Goal: Information Seeking & Learning: Learn about a topic

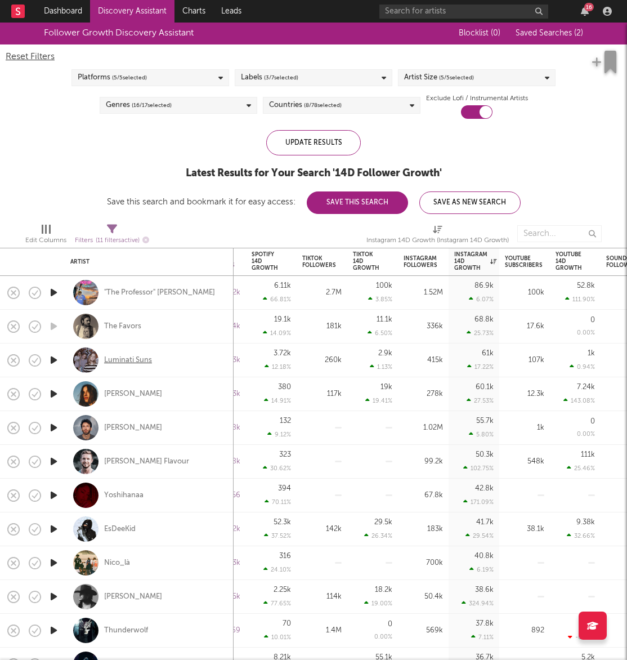
click at [146, 358] on div "Luminati Suns" at bounding box center [128, 360] width 48 height 10
click at [139, 395] on div "Manon Lisa" at bounding box center [133, 394] width 58 height 10
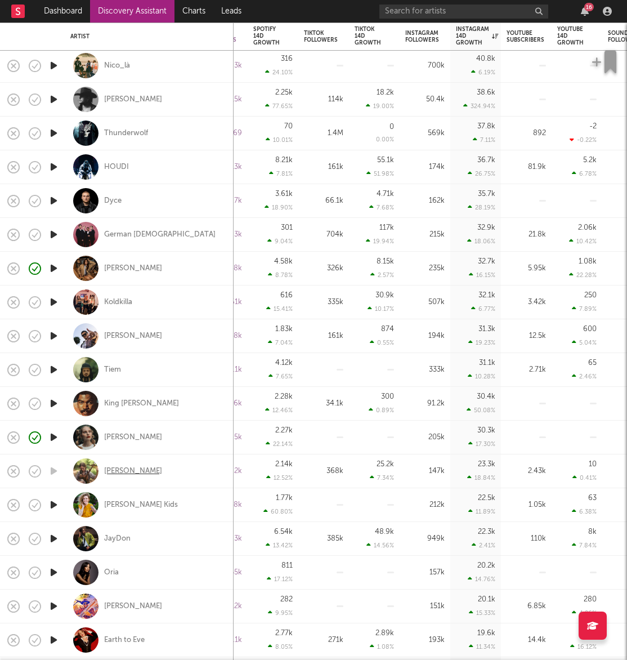
click at [142, 472] on div "gabrielle hope" at bounding box center [133, 471] width 58 height 10
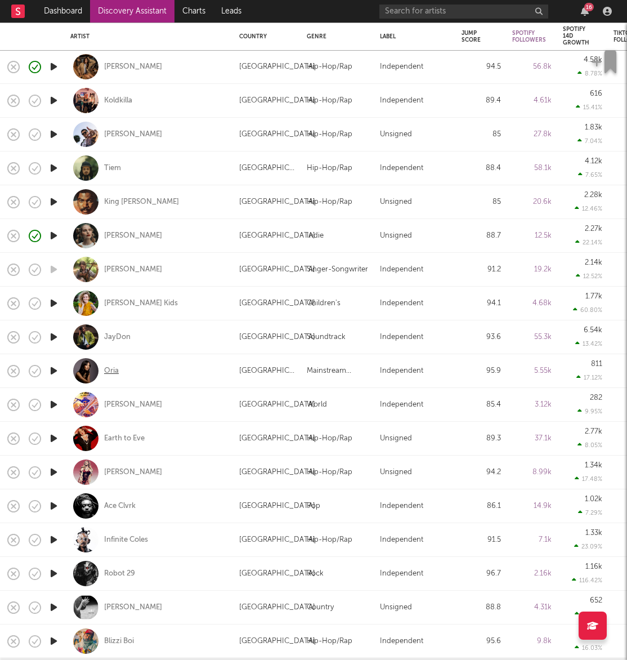
click at [112, 371] on div "Oria" at bounding box center [111, 371] width 15 height 10
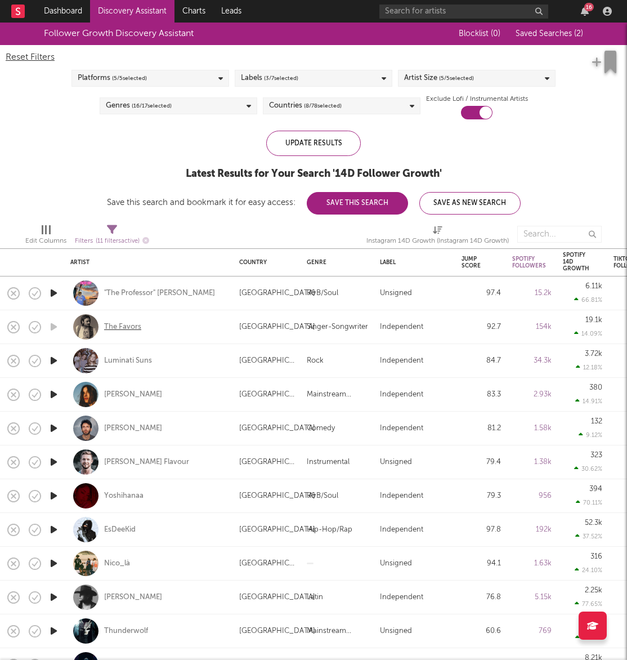
click at [110, 326] on div "The Favors" at bounding box center [122, 327] width 37 height 10
click at [448, 10] on input "text" at bounding box center [464, 12] width 169 height 14
drag, startPoint x: 398, startPoint y: 12, endPoint x: 360, endPoint y: 12, distance: 37.2
click at [360, 12] on nav "Dashboard Discovery Assistant Charts Leads lilo olivia 16" at bounding box center [313, 11] width 627 height 23
click at [473, 10] on input "olivia" at bounding box center [464, 12] width 169 height 14
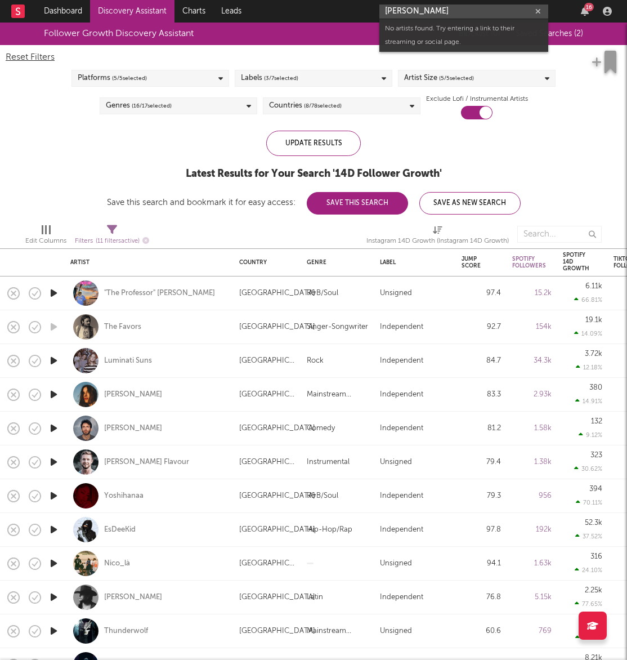
type input "olivia swint"
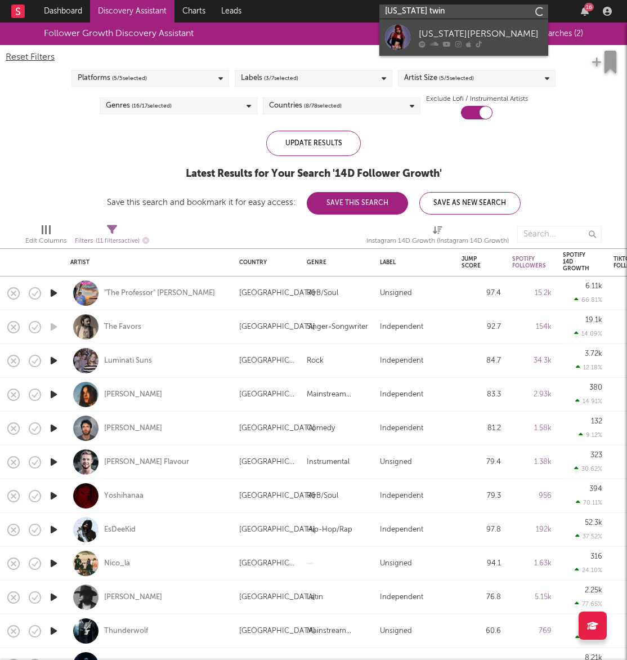
type input "georgia twin"
click at [452, 34] on div "Georgia Twinn" at bounding box center [481, 34] width 124 height 14
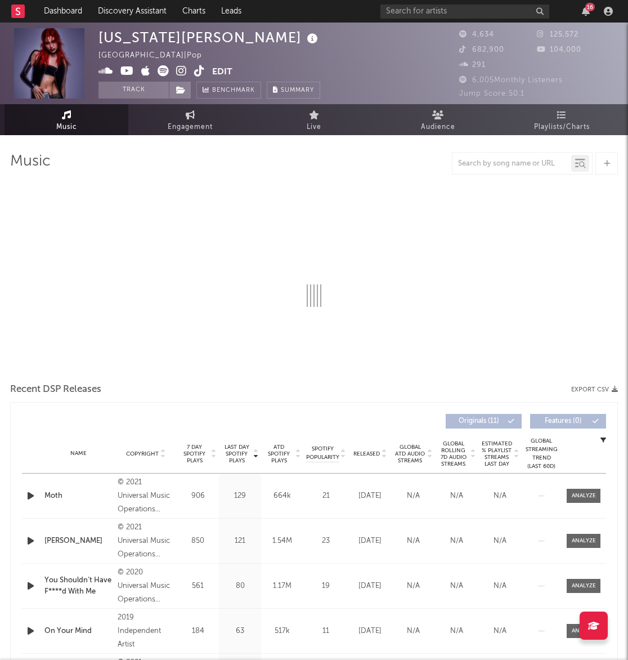
select select "6m"
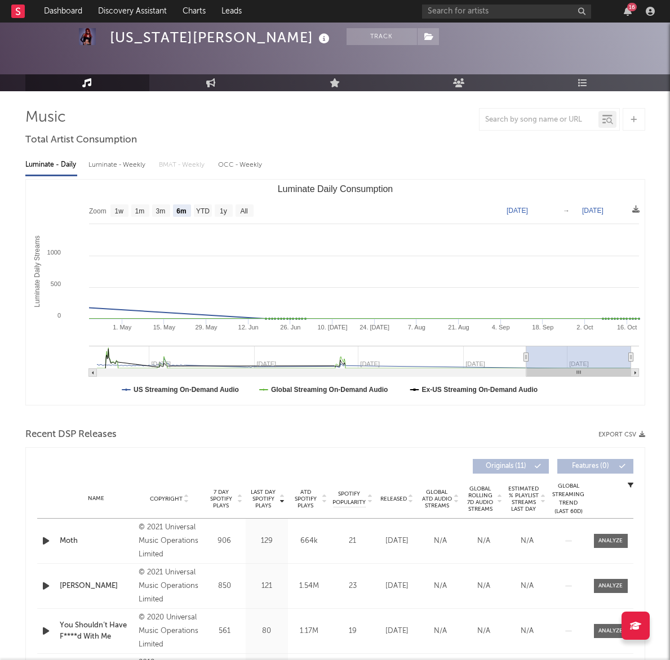
scroll to position [111, 0]
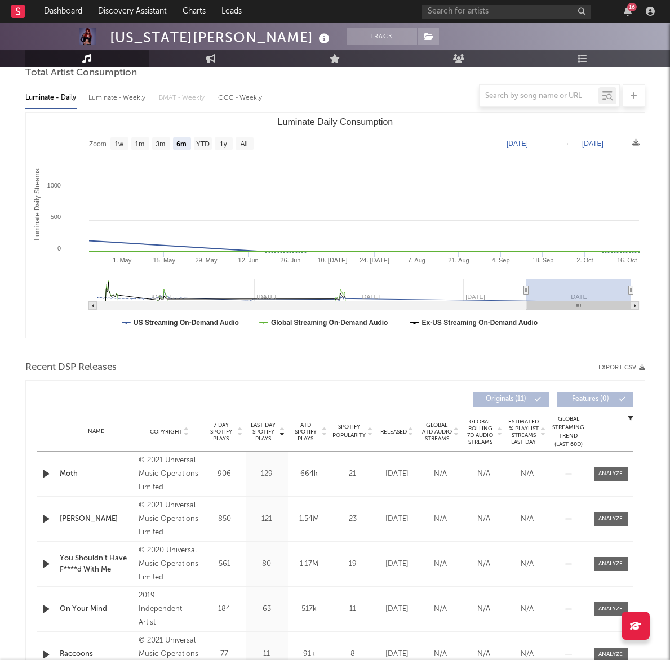
drag, startPoint x: 208, startPoint y: 476, endPoint x: 214, endPoint y: 476, distance: 6.2
click at [208, 476] on div "906" at bounding box center [224, 474] width 37 height 11
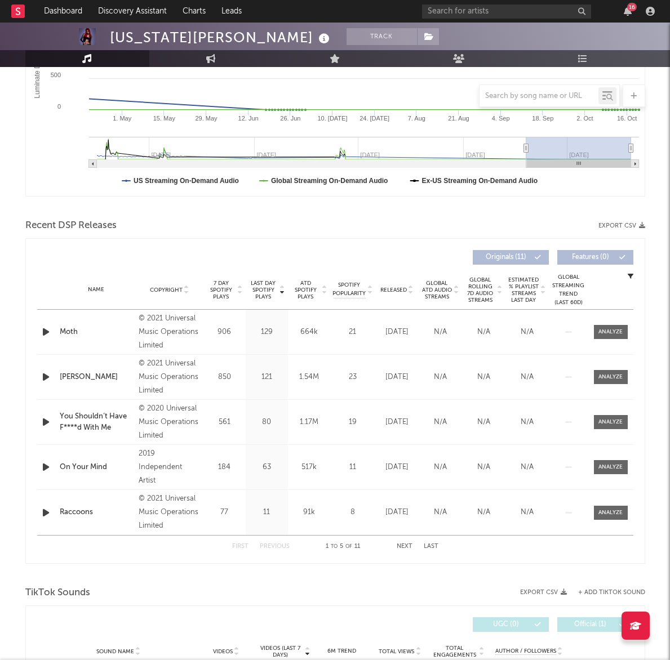
scroll to position [0, 0]
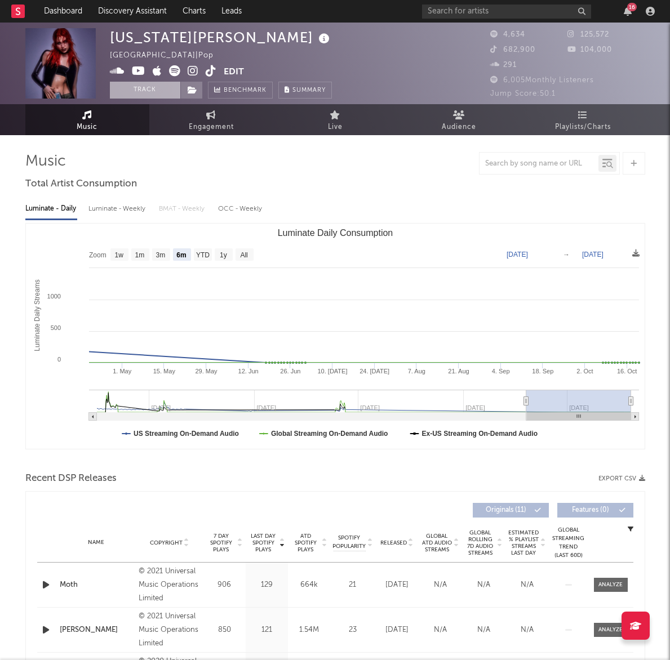
click at [155, 87] on button "Track" at bounding box center [145, 90] width 70 height 17
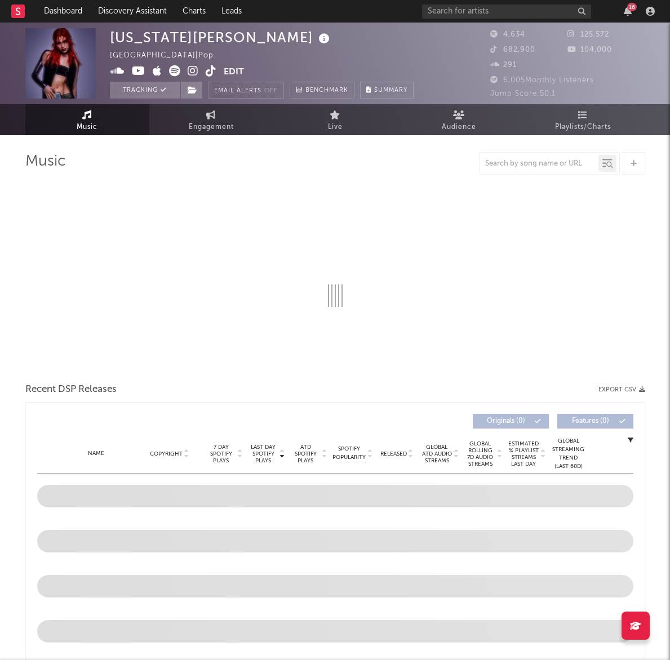
select select "6m"
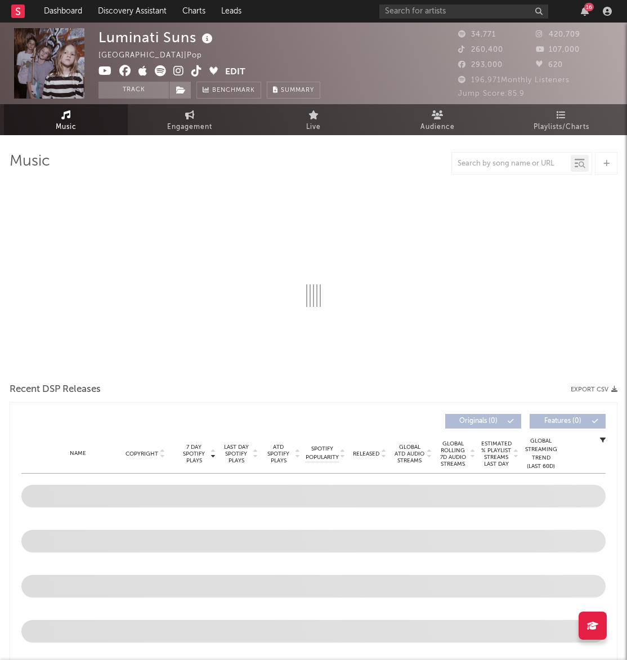
select select "6m"
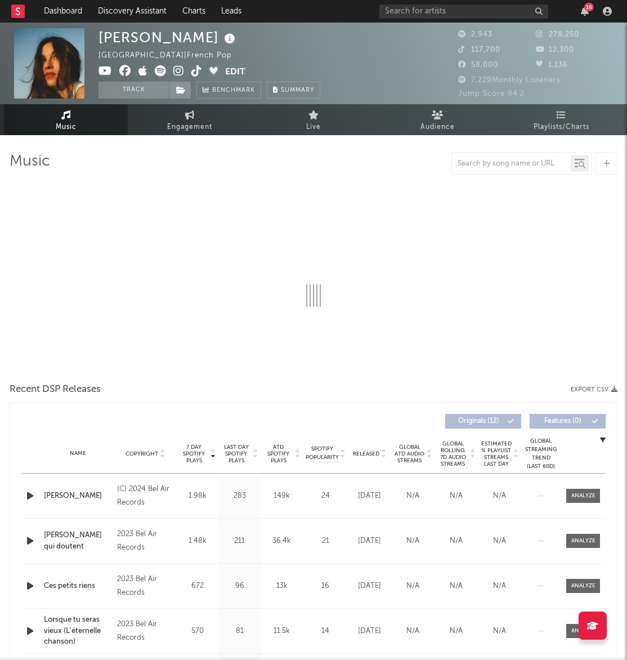
select select "6m"
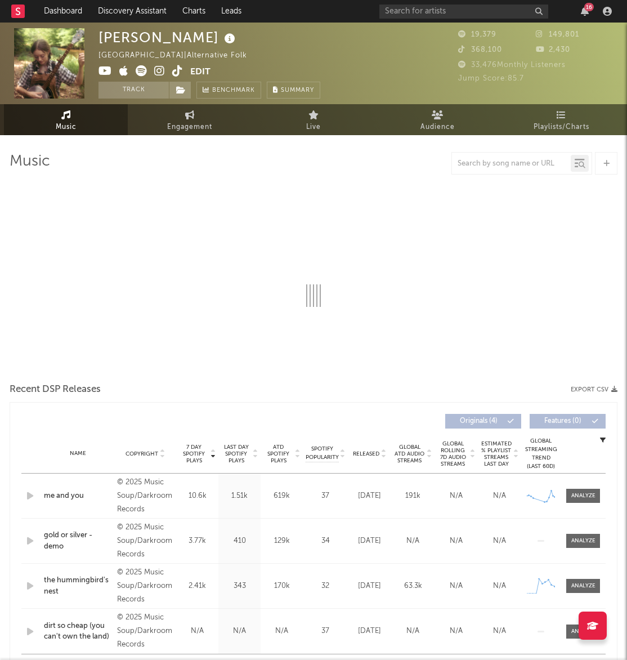
select select "6m"
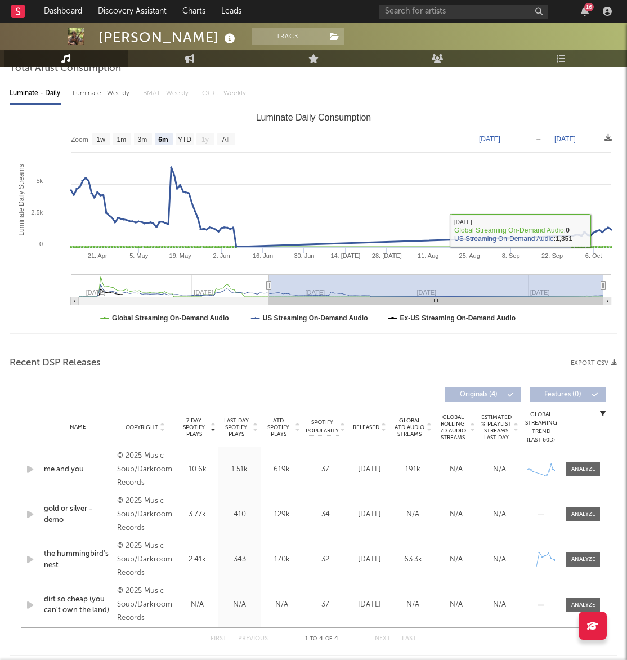
scroll to position [136, 0]
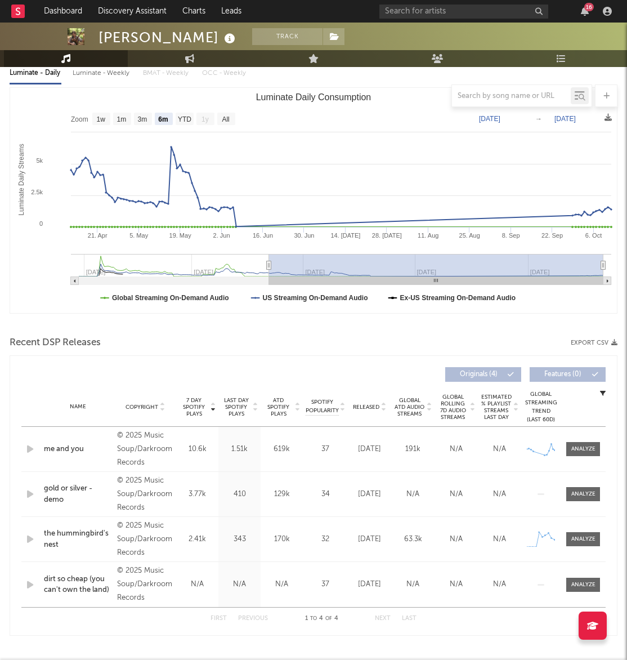
click at [15, 448] on div "7 Day Spotify Plays Copyright 7 Day Spotify Plays Last Day Spotify Plays ATD Sp…" at bounding box center [314, 495] width 608 height 280
click at [25, 448] on icon "button" at bounding box center [30, 449] width 12 height 14
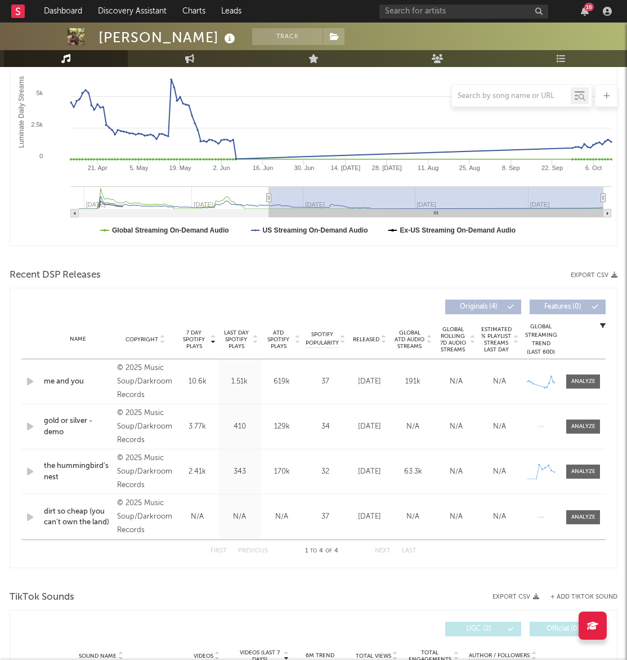
scroll to position [204, 0]
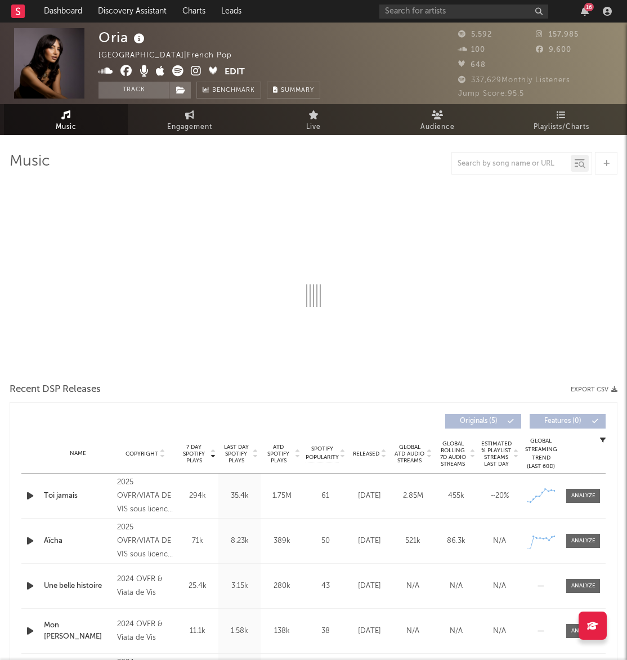
select select "1w"
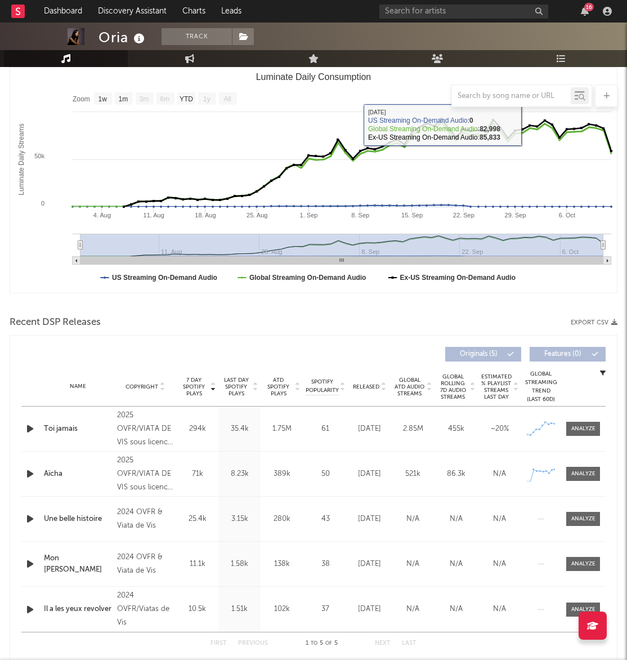
scroll to position [181, 0]
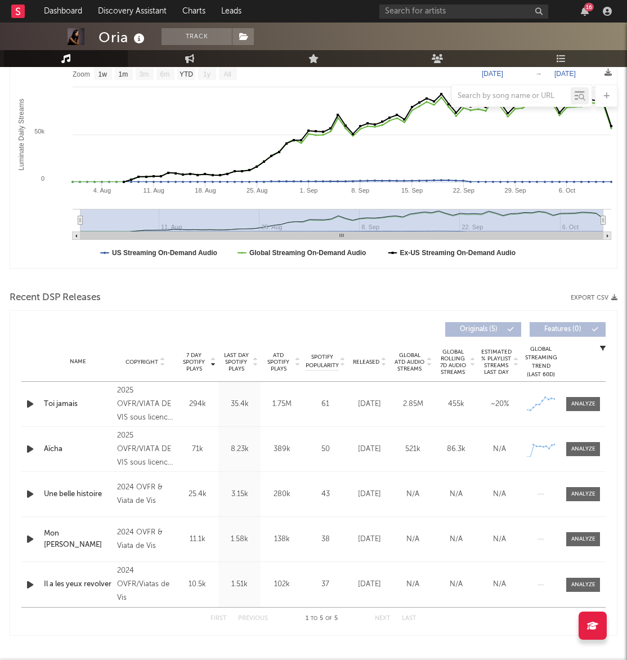
click at [29, 408] on icon "button" at bounding box center [30, 404] width 12 height 14
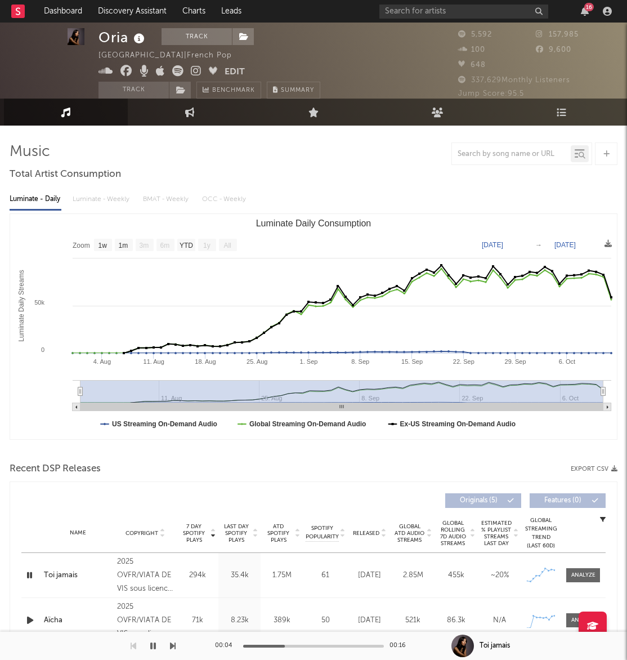
scroll to position [0, 0]
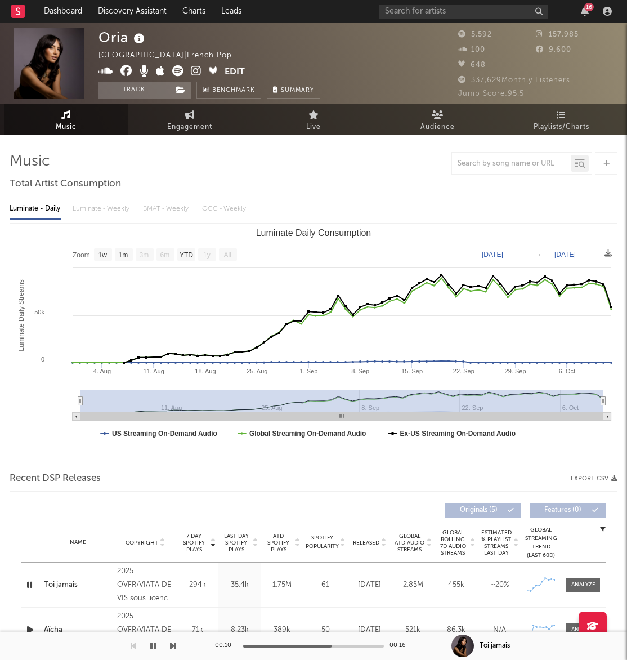
click at [193, 68] on icon at bounding box center [196, 70] width 11 height 11
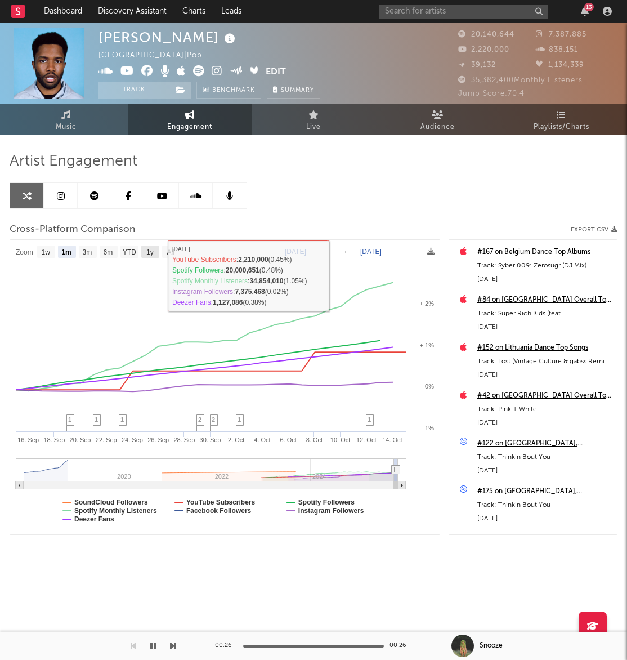
click at [153, 246] on rect at bounding box center [150, 252] width 18 height 12
select select "1y"
type input "[DATE]"
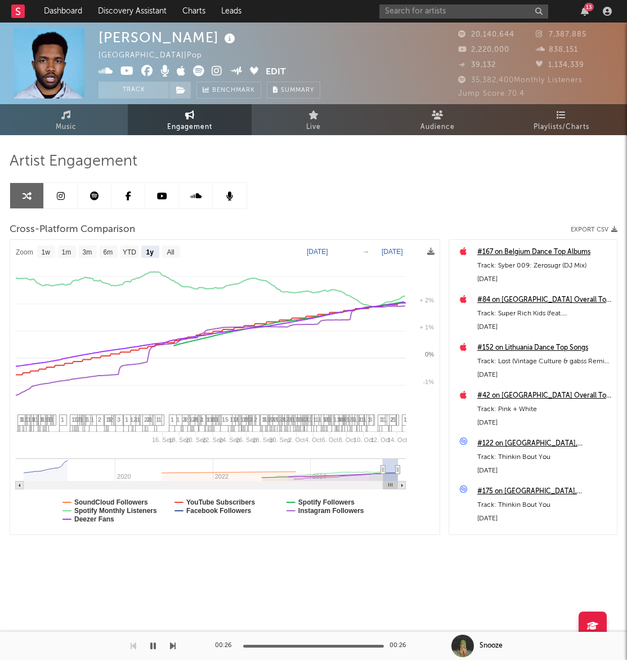
select select "1y"
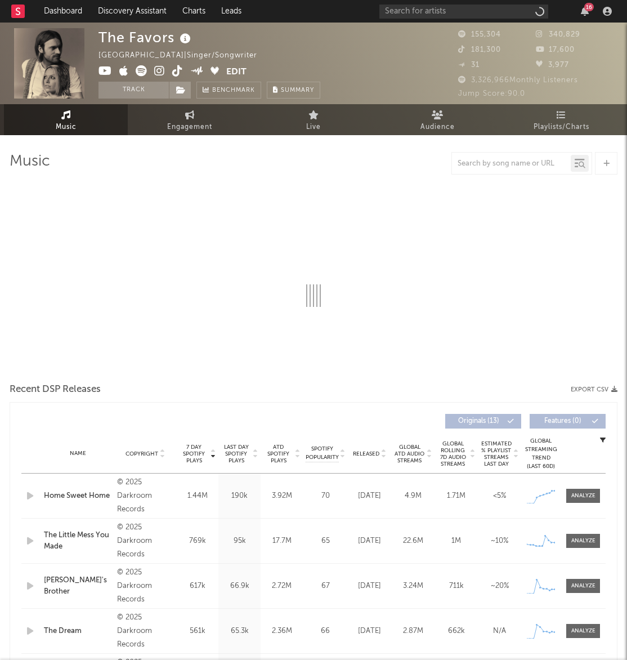
select select "1w"
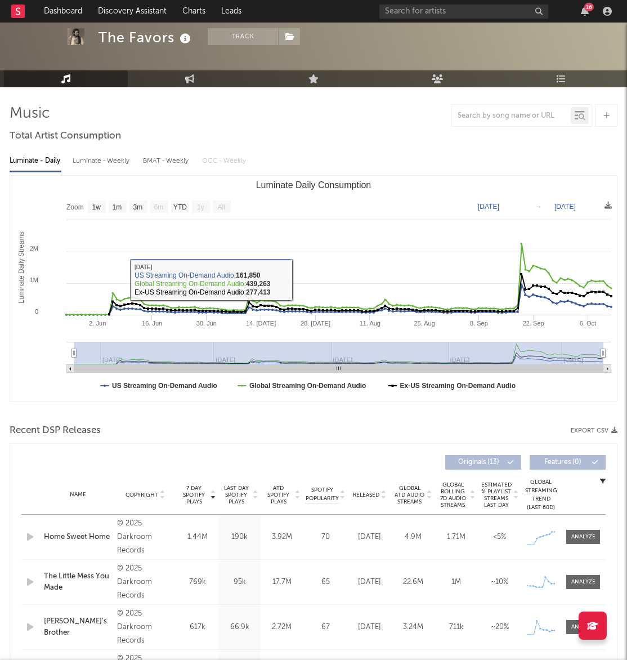
scroll to position [51, 0]
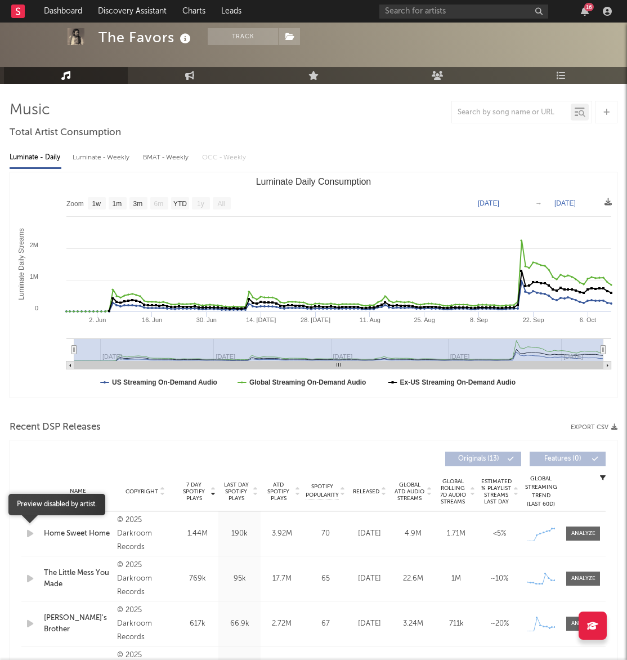
click at [33, 537] on icon "button" at bounding box center [30, 534] width 12 height 14
click at [30, 536] on icon "button" at bounding box center [30, 534] width 12 height 14
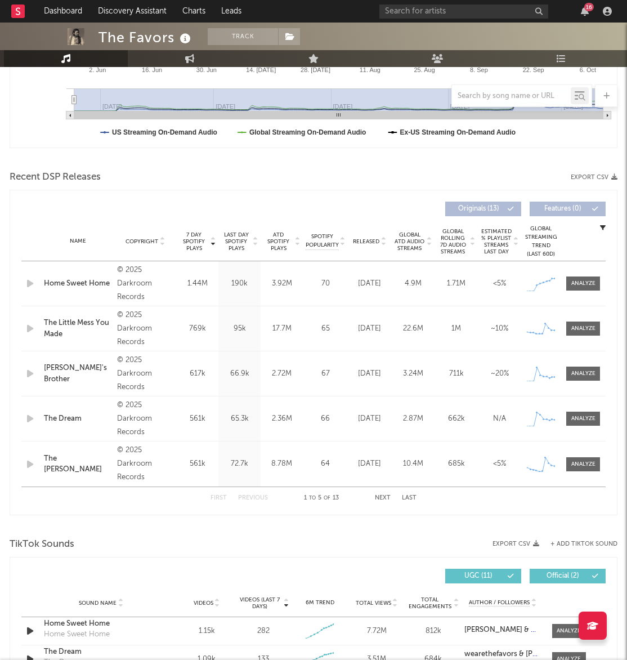
scroll to position [0, 0]
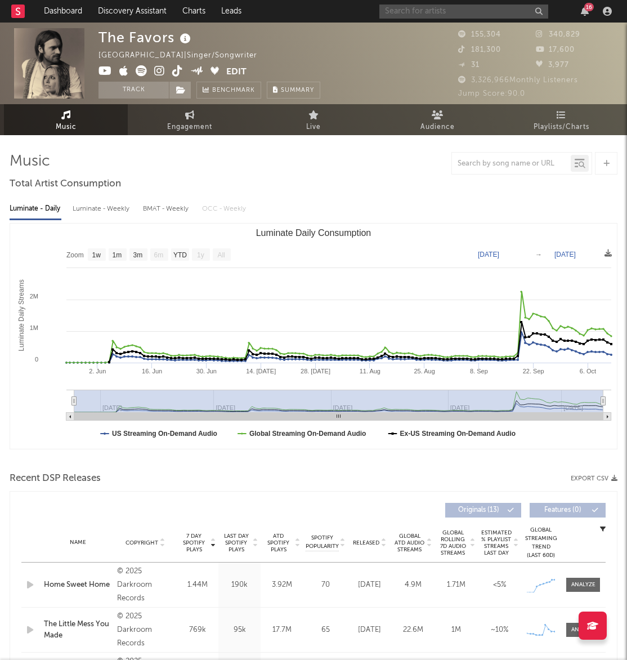
click at [457, 12] on input "text" at bounding box center [464, 12] width 169 height 14
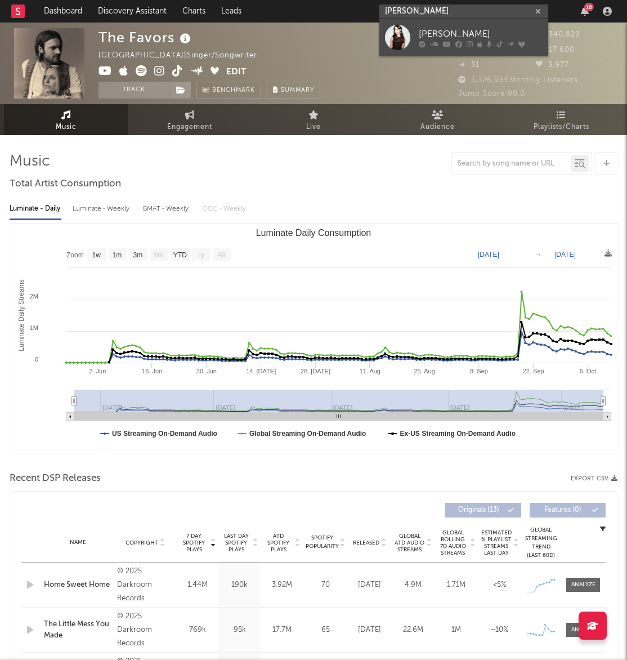
type input "lexie carrol"
click at [436, 34] on div "Lexie Carroll" at bounding box center [481, 34] width 124 height 14
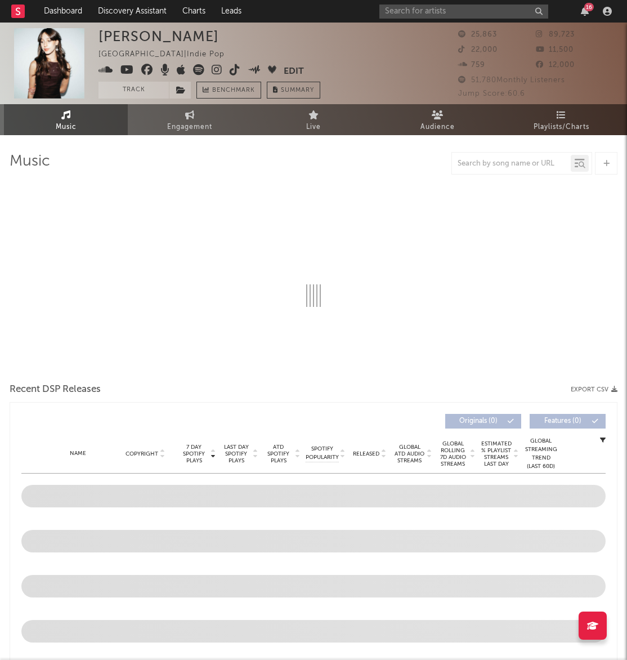
select select "6m"
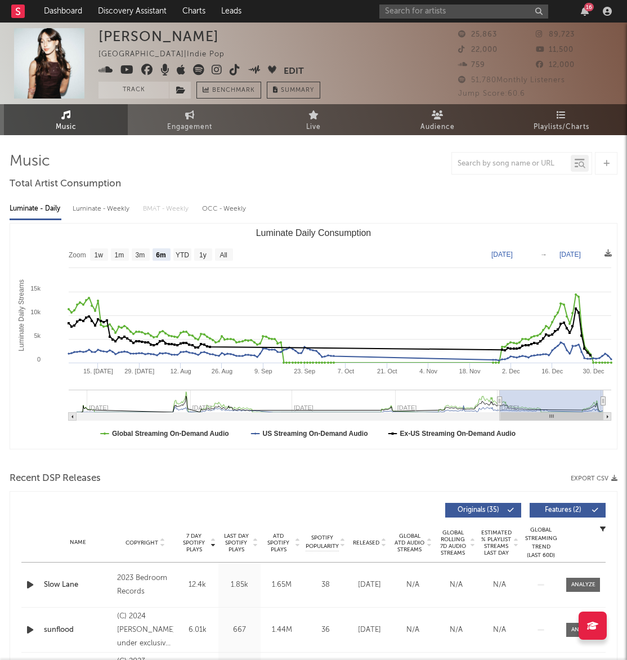
click at [29, 583] on icon "button" at bounding box center [30, 585] width 12 height 14
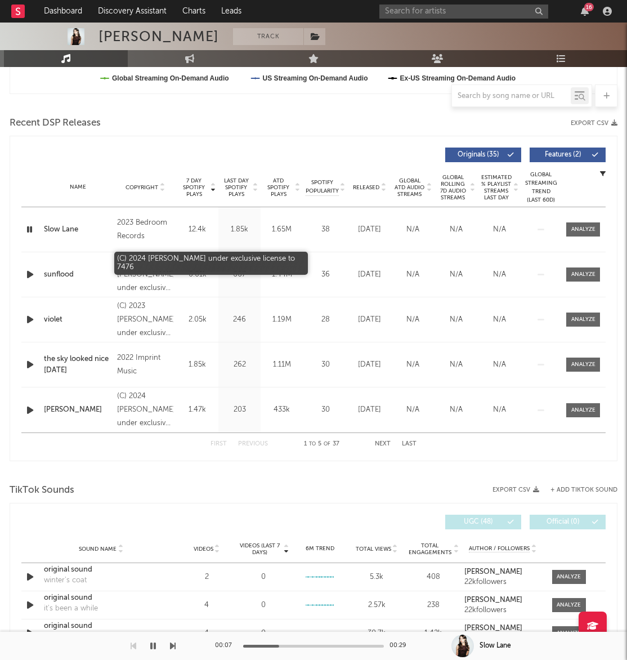
scroll to position [258, 0]
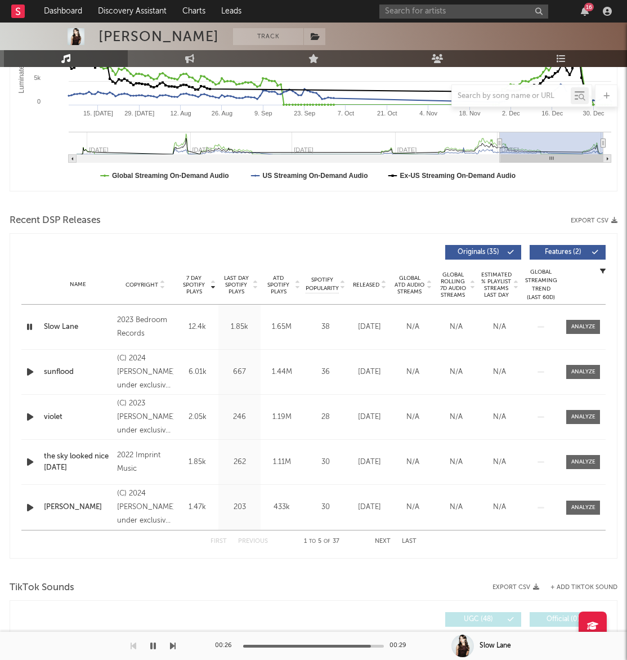
click at [31, 369] on icon "button" at bounding box center [30, 372] width 12 height 14
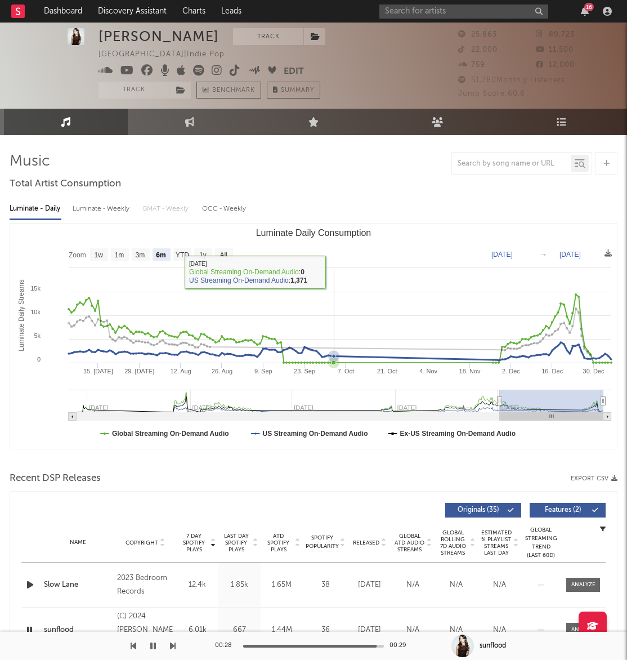
scroll to position [186, 0]
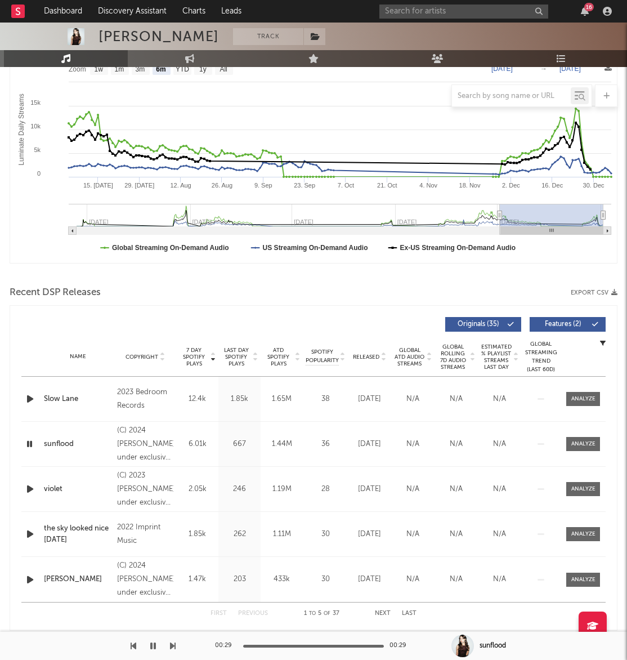
click at [31, 491] on icon "button" at bounding box center [30, 489] width 12 height 14
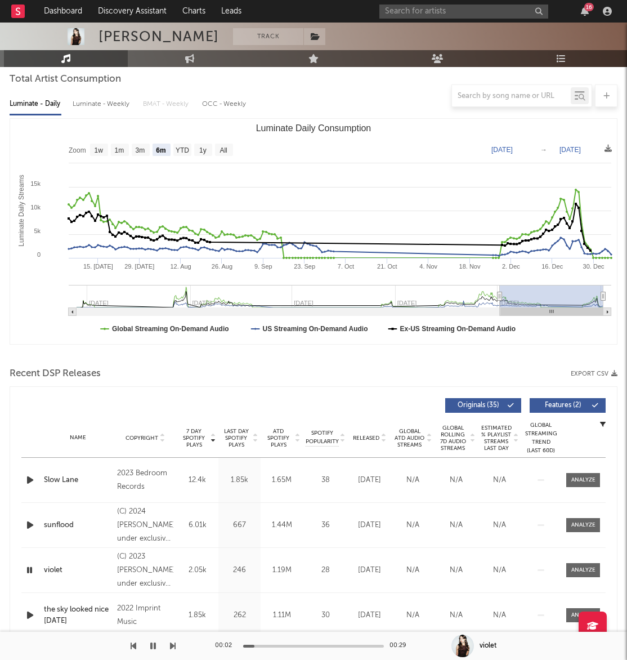
scroll to position [0, 0]
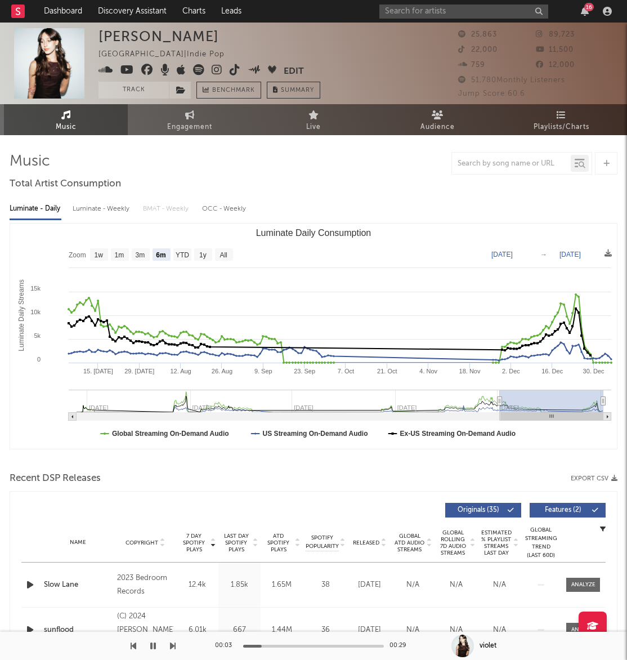
drag, startPoint x: 149, startPoint y: 91, endPoint x: 118, endPoint y: 118, distance: 41.9
click at [149, 90] on button "Track" at bounding box center [134, 90] width 70 height 17
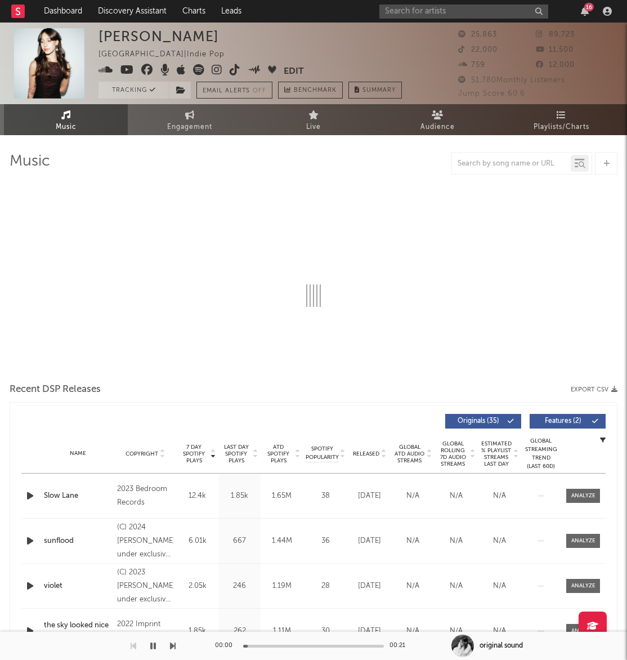
select select "6m"
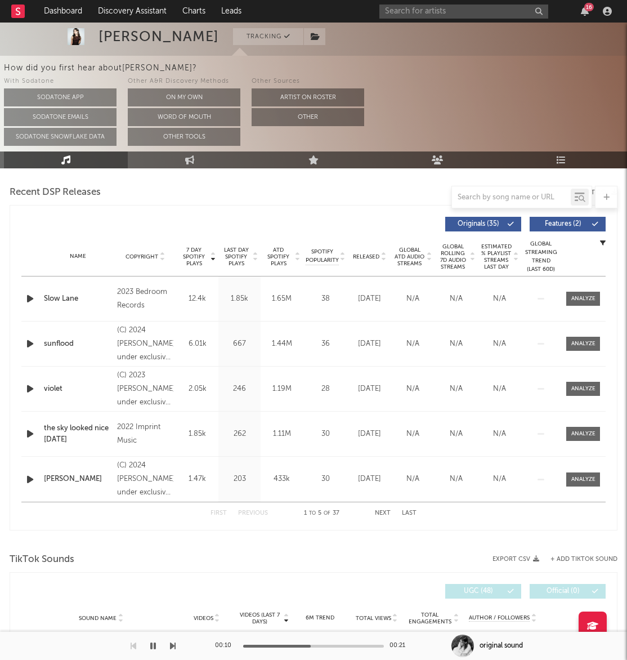
scroll to position [462, 0]
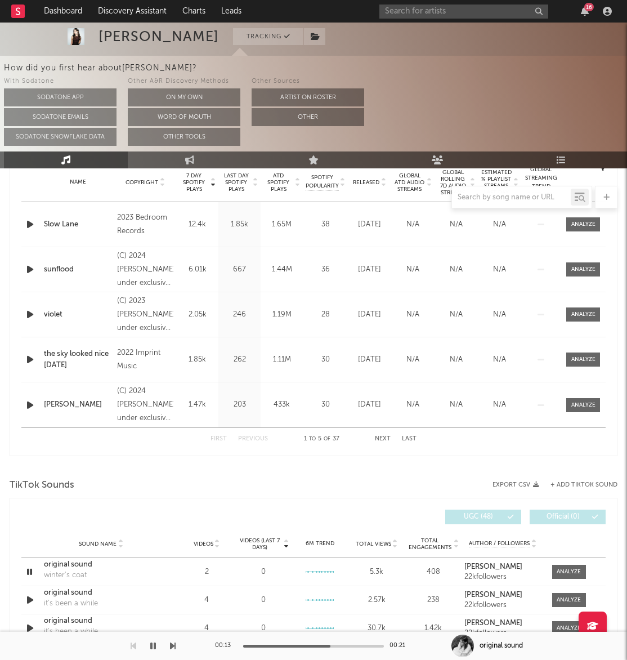
click at [154, 644] on icon "button" at bounding box center [153, 645] width 6 height 9
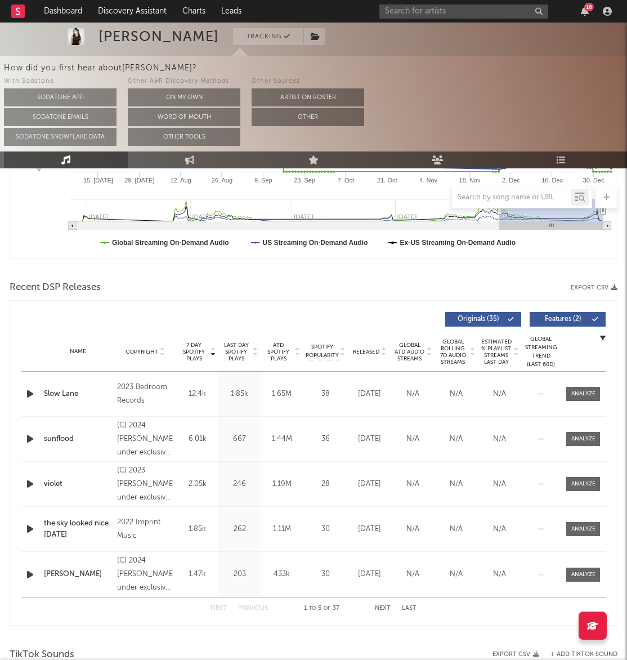
scroll to position [0, 0]
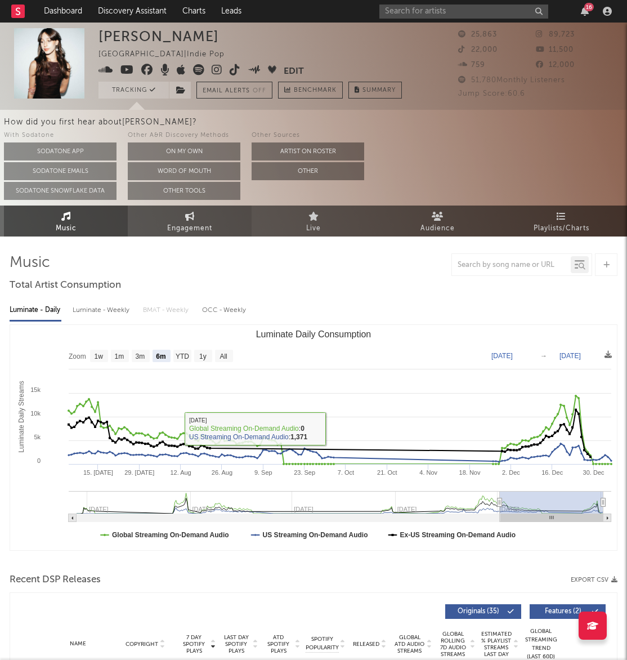
click at [189, 215] on icon at bounding box center [190, 216] width 10 height 9
select select "1w"
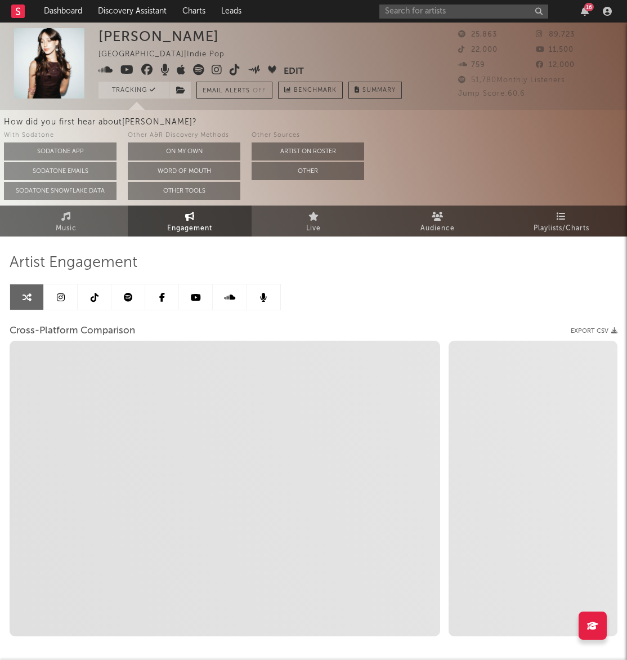
select select "1m"
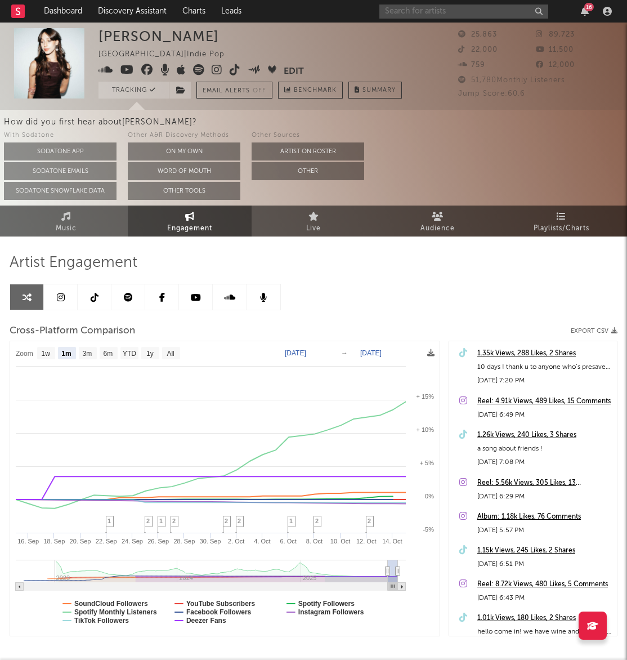
click at [457, 10] on input "text" at bounding box center [464, 12] width 169 height 14
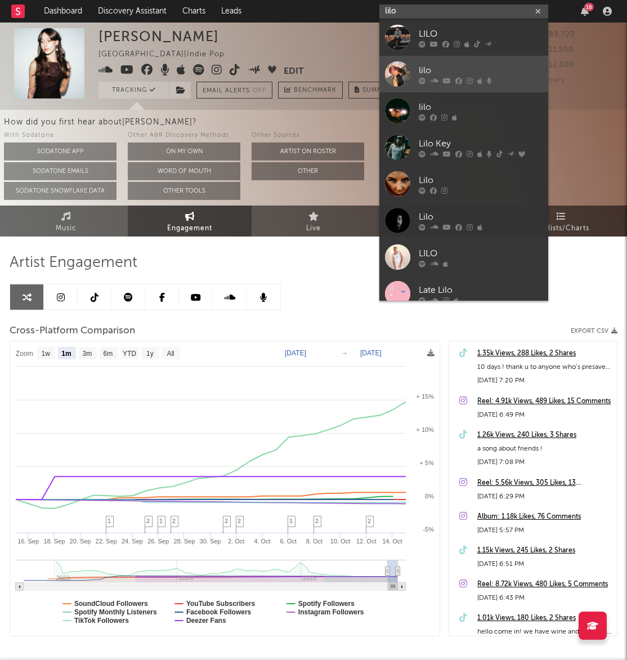
type input "lilo"
click at [398, 74] on div at bounding box center [397, 73] width 25 height 25
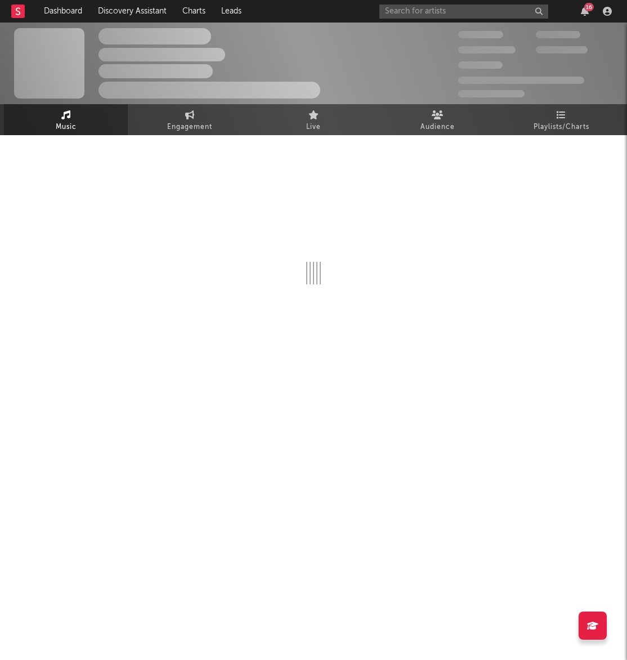
select select "1w"
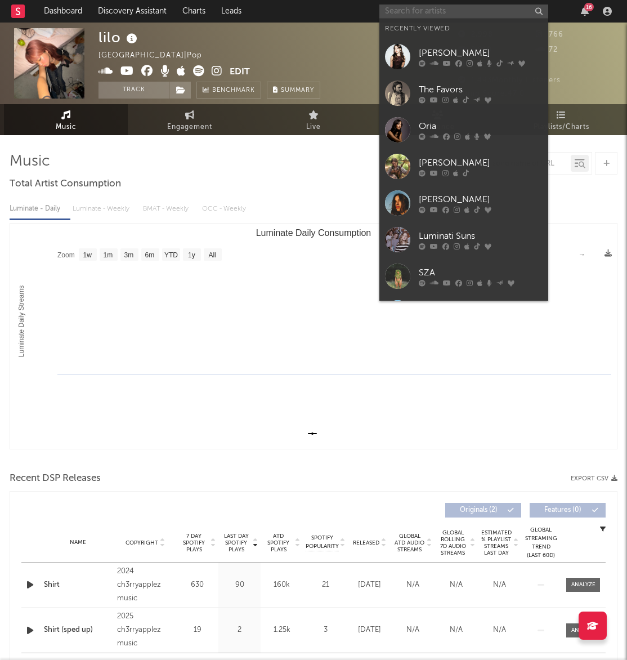
click at [465, 12] on input "text" at bounding box center [464, 12] width 169 height 14
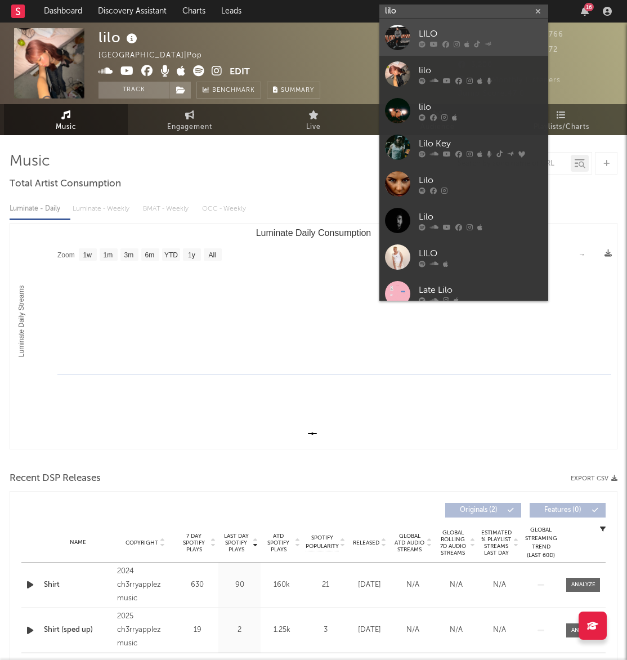
type input "lilo"
click at [463, 35] on div "LILO" at bounding box center [481, 34] width 124 height 14
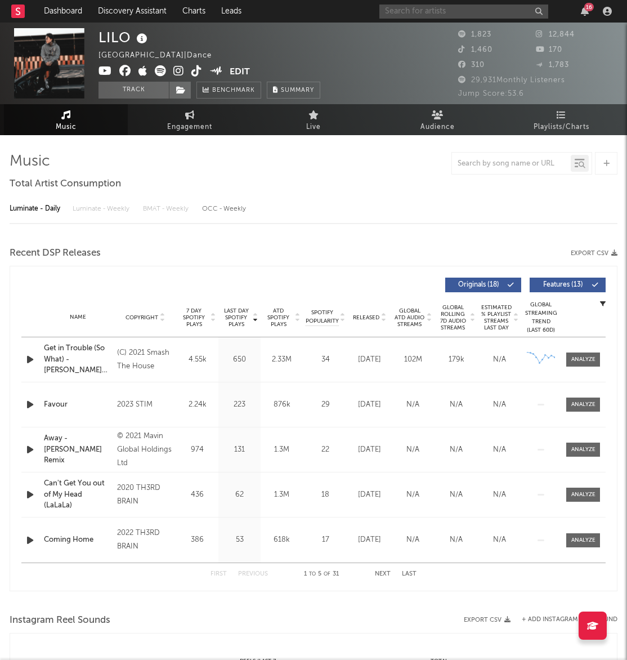
select select "6m"
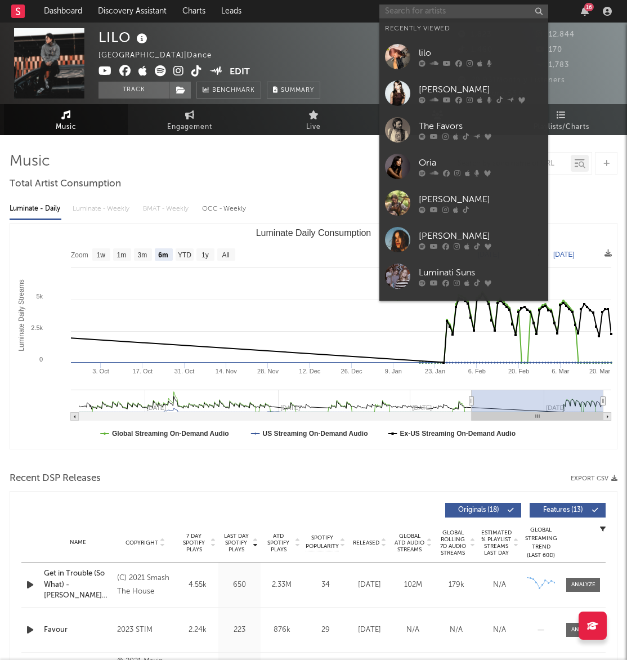
click at [485, 12] on input "text" at bounding box center [464, 12] width 169 height 14
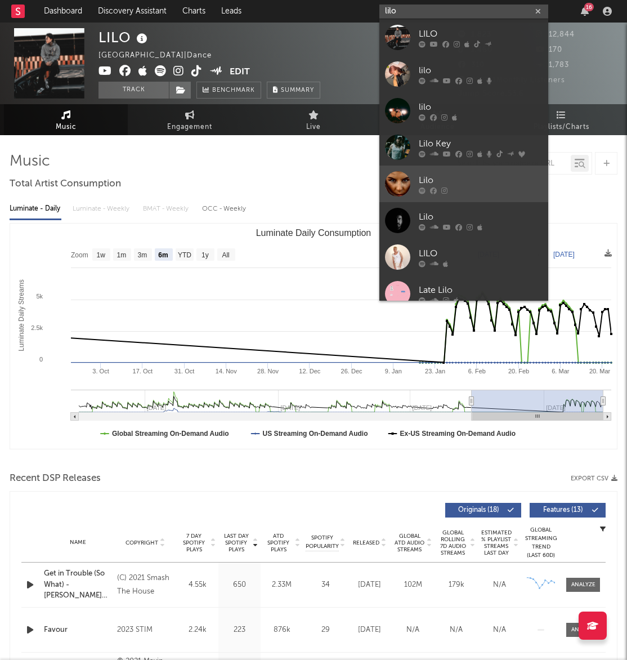
type input "lilo"
click at [500, 173] on div "Lilo" at bounding box center [481, 180] width 124 height 14
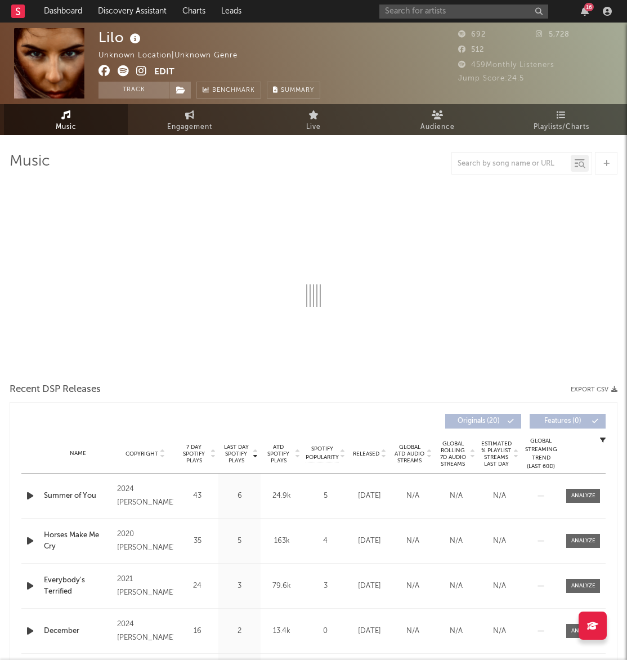
select select "6m"
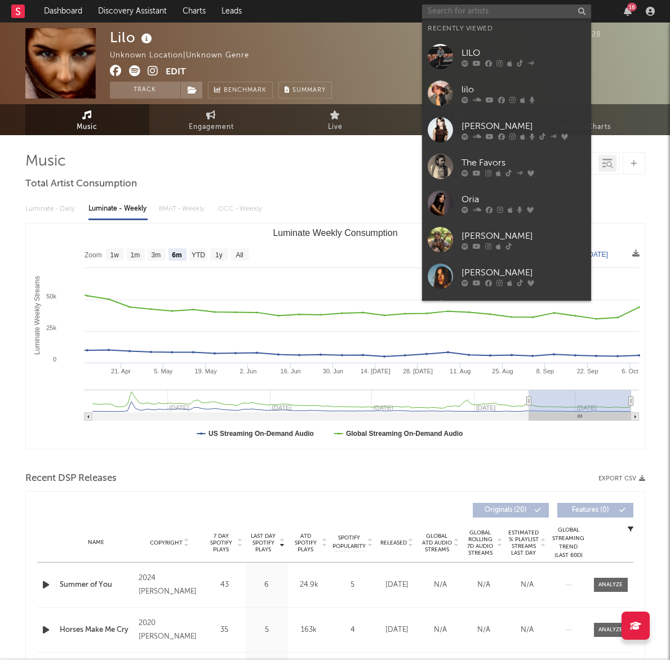
click at [537, 11] on input "text" at bounding box center [506, 12] width 169 height 14
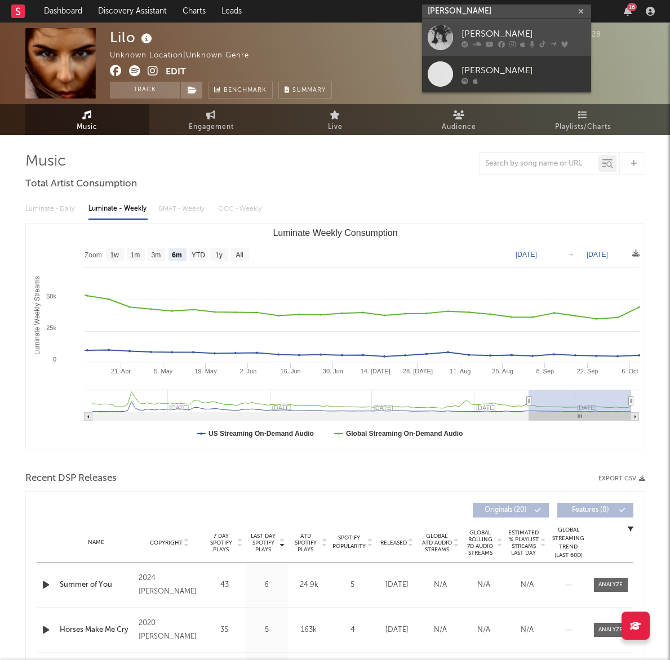
type input "katie gregso"
click at [497, 30] on div "Katie Gregson-MacLeod" at bounding box center [523, 34] width 124 height 14
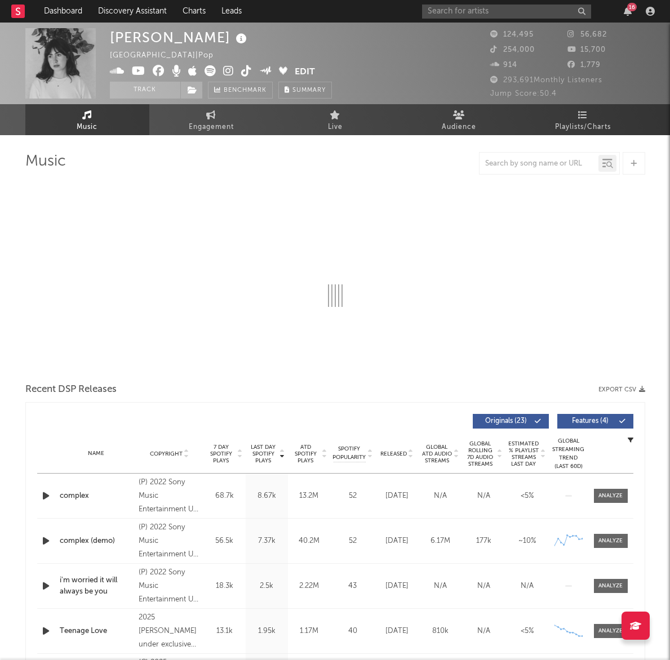
select select "6m"
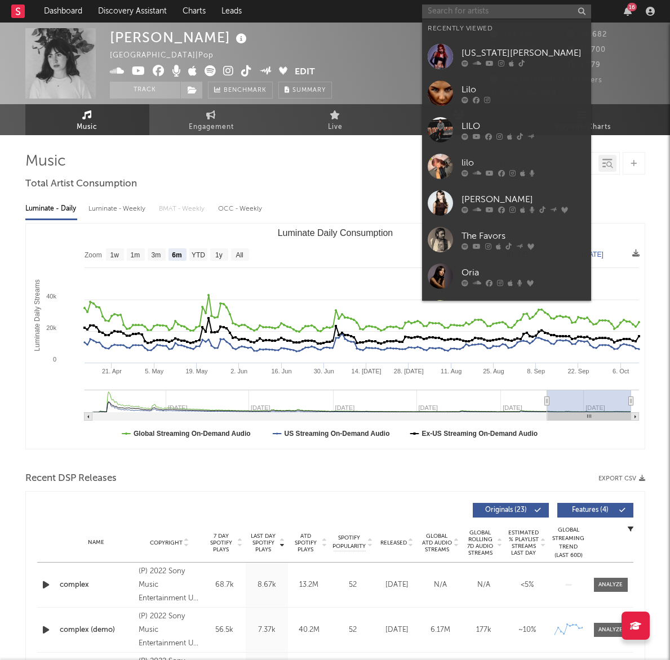
click at [479, 13] on input "text" at bounding box center [506, 12] width 169 height 14
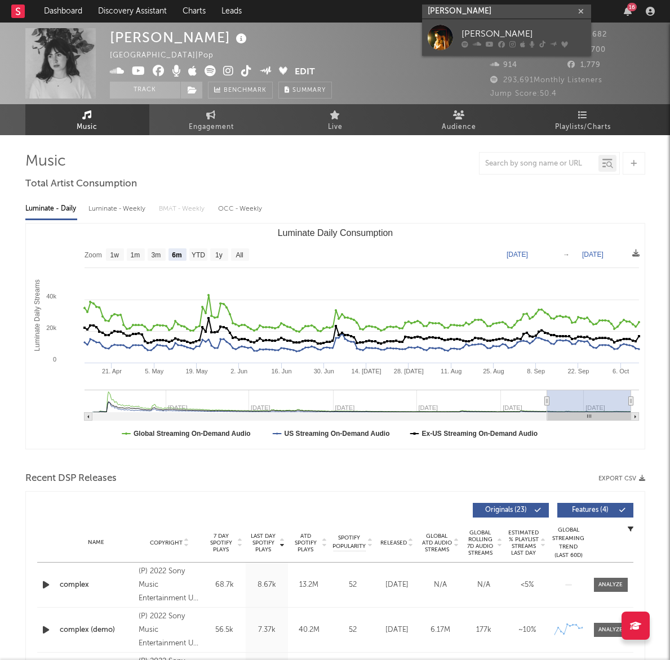
type input "matilda mann"
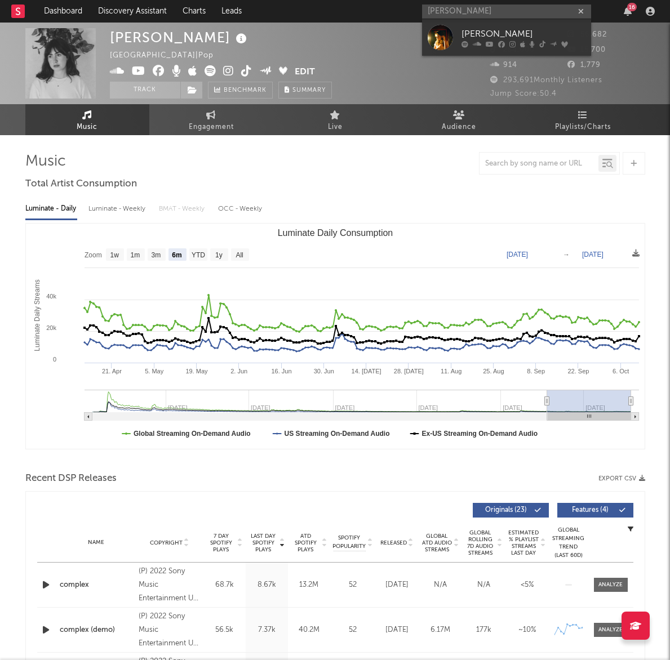
click at [510, 32] on div "Matilda Mann" at bounding box center [523, 34] width 124 height 14
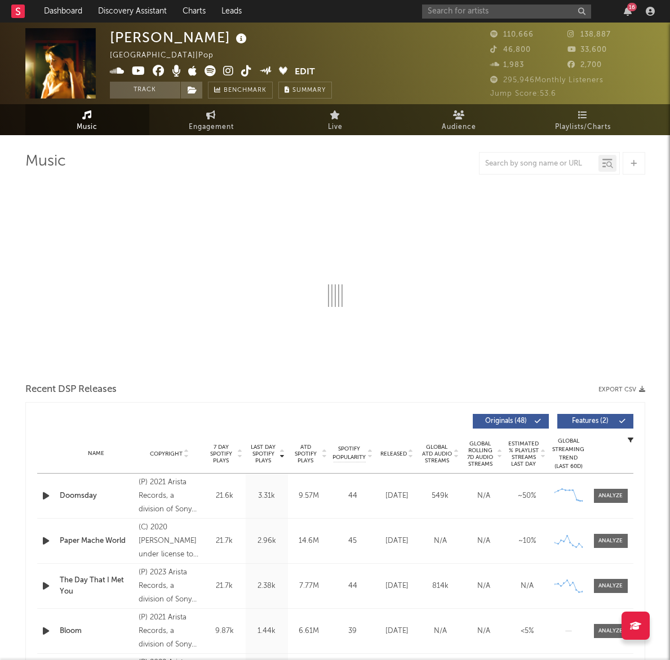
select select "6m"
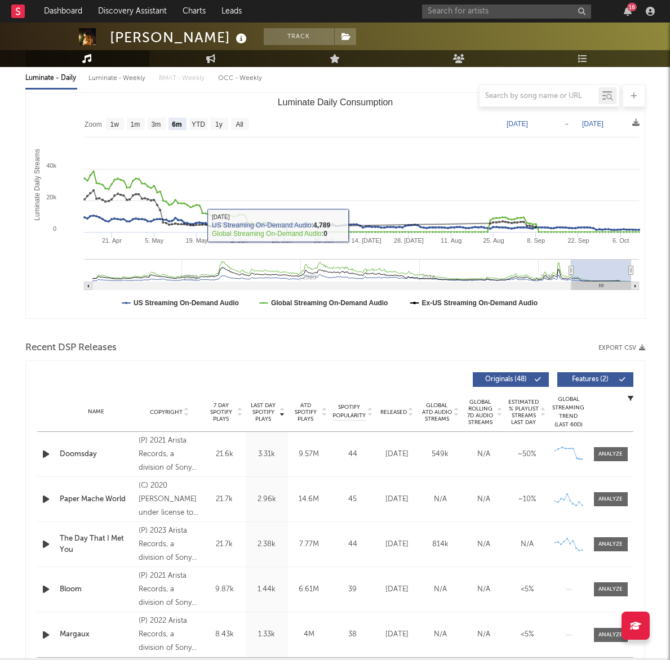
scroll to position [215, 0]
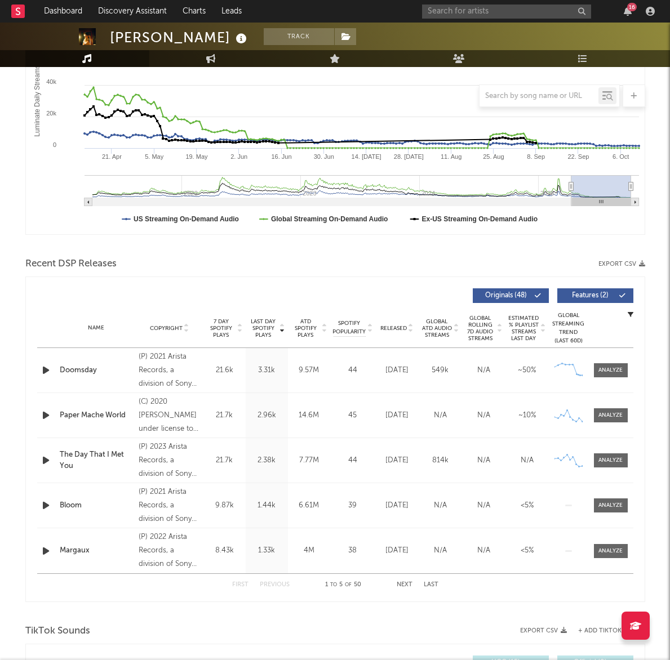
click at [50, 365] on icon "button" at bounding box center [46, 370] width 12 height 14
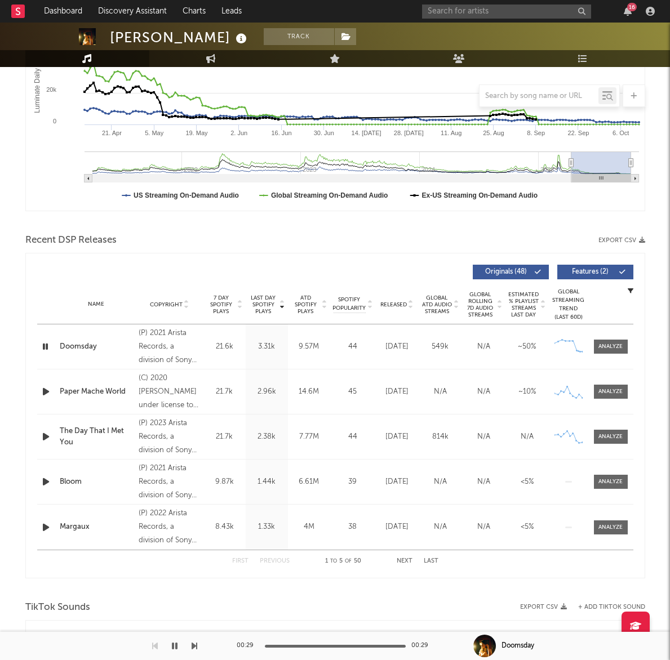
scroll to position [257, 0]
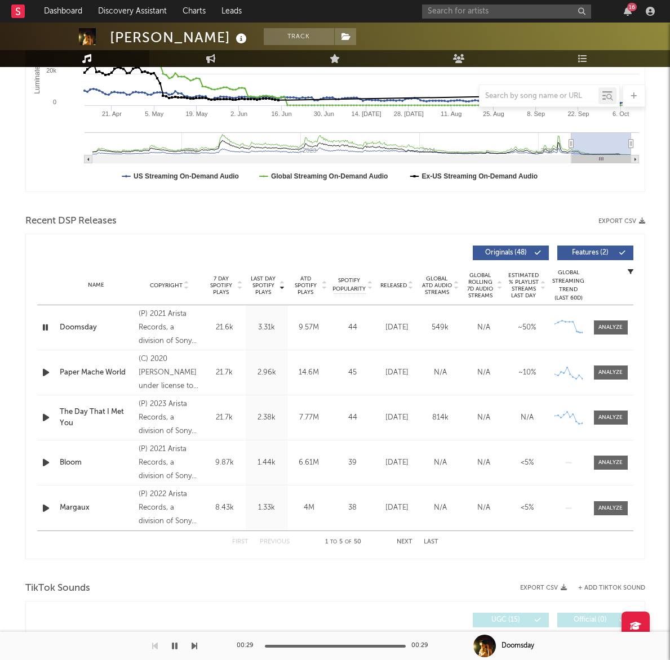
click at [47, 372] on icon "button" at bounding box center [46, 372] width 12 height 14
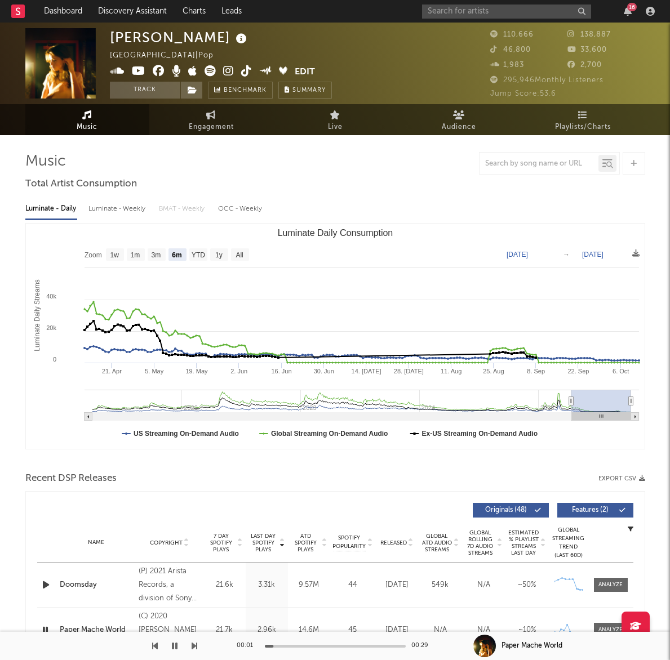
click at [230, 72] on icon at bounding box center [228, 70] width 11 height 11
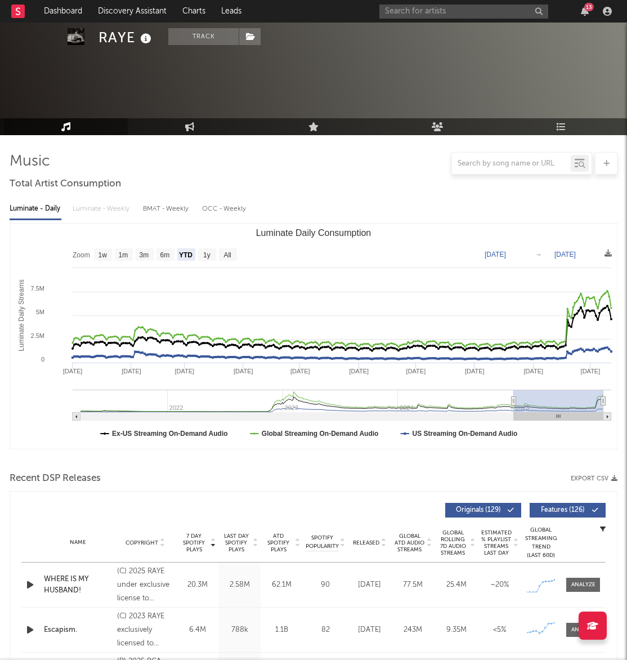
select select "YTD"
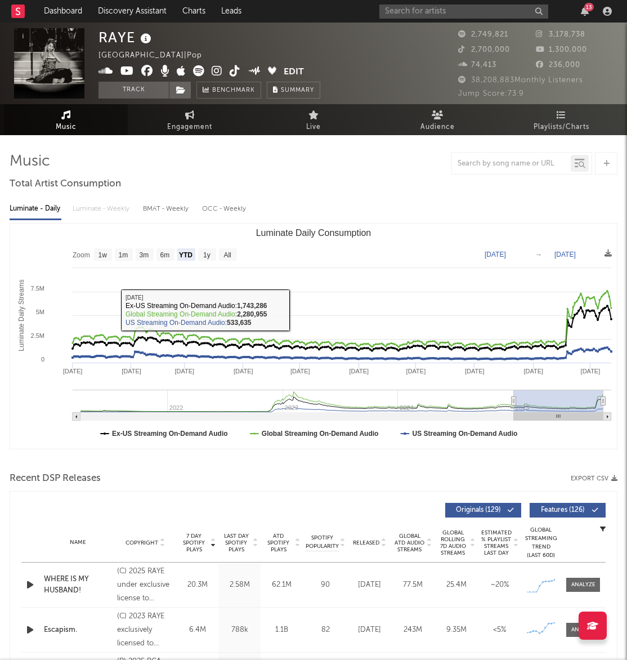
click at [179, 101] on div "RAYE [GEOGRAPHIC_DATA] | Pop Edit Track Benchmark Summary 2,749,821 3,178,738 2…" at bounding box center [313, 64] width 627 height 82
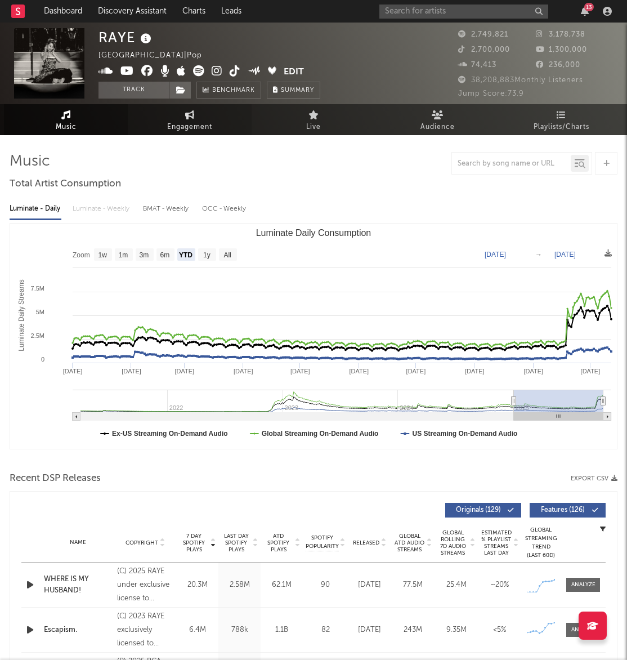
click at [206, 115] on link "Engagement" at bounding box center [190, 119] width 124 height 31
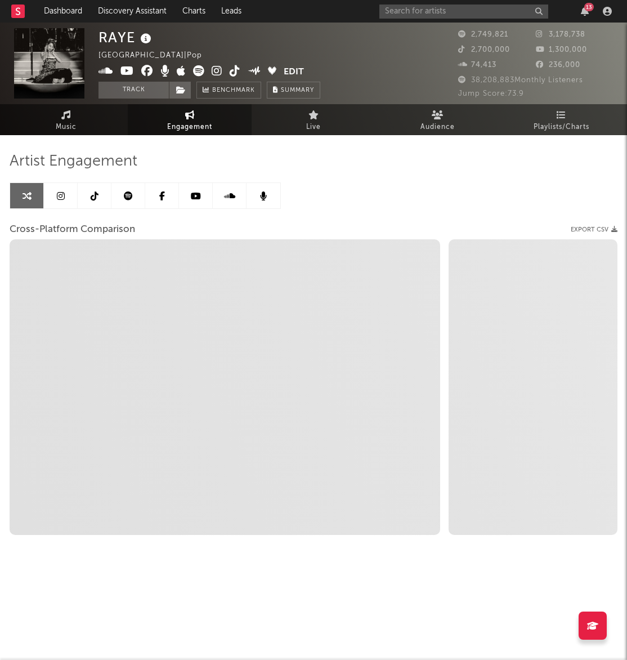
select select "1w"
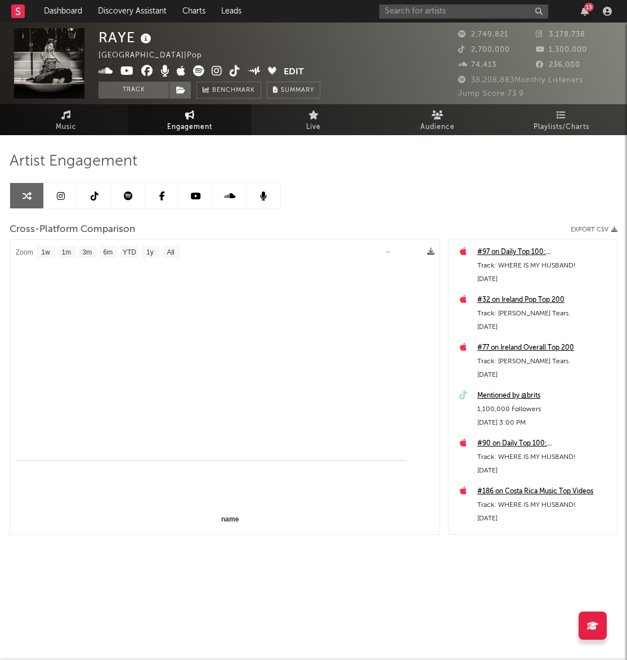
select select "1m"
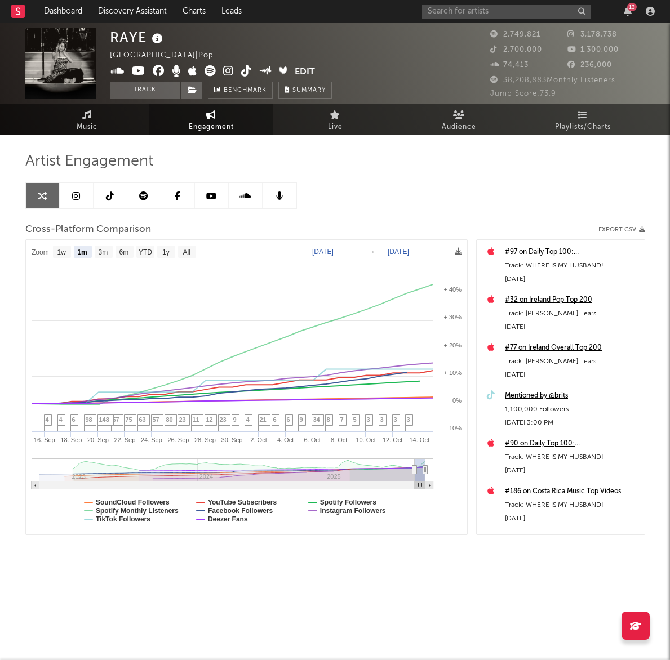
select select "1m"
click at [56, 6] on link "Dashboard" at bounding box center [63, 11] width 54 height 23
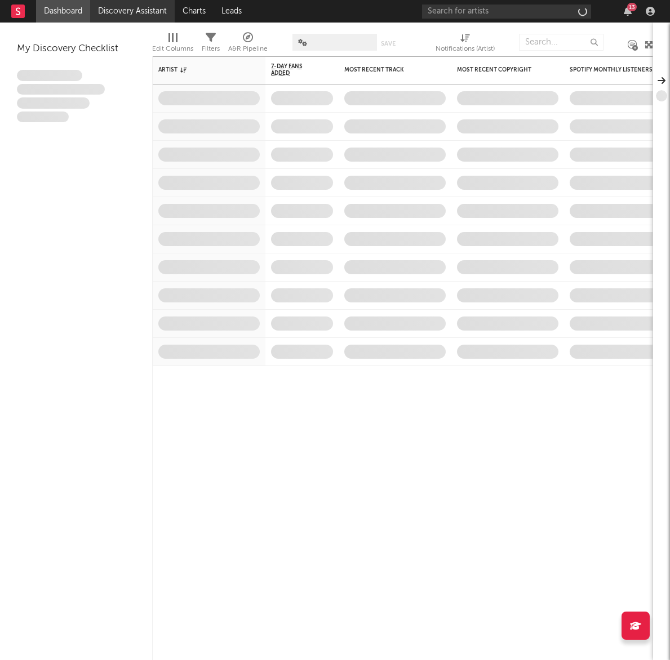
click at [119, 9] on link "Discovery Assistant" at bounding box center [132, 11] width 84 height 23
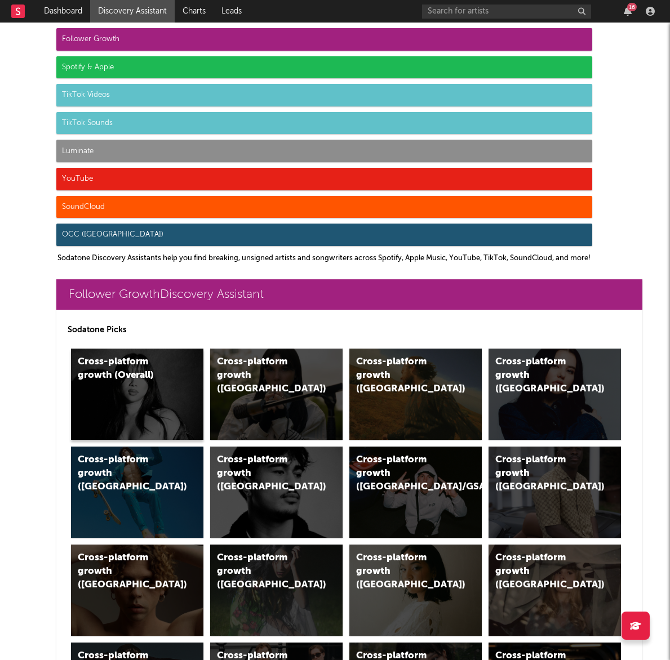
click at [179, 376] on div "Cross-platform growth (Overall)" at bounding box center [137, 394] width 132 height 91
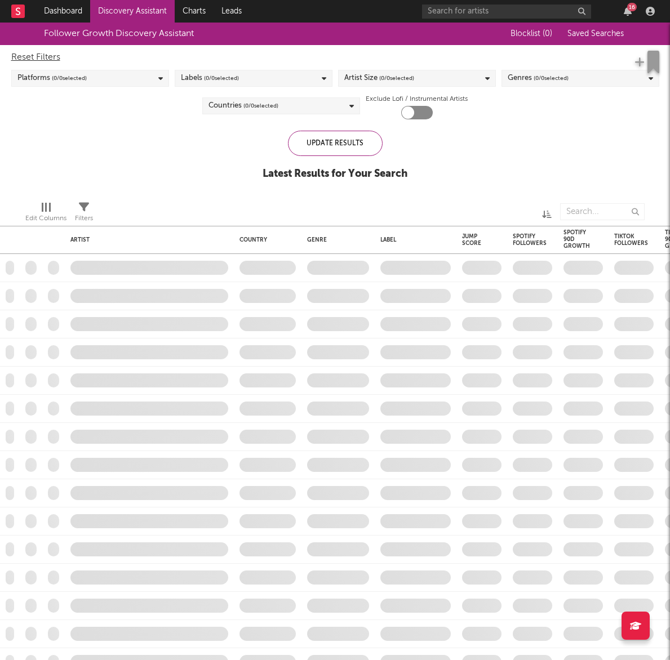
checkbox input "true"
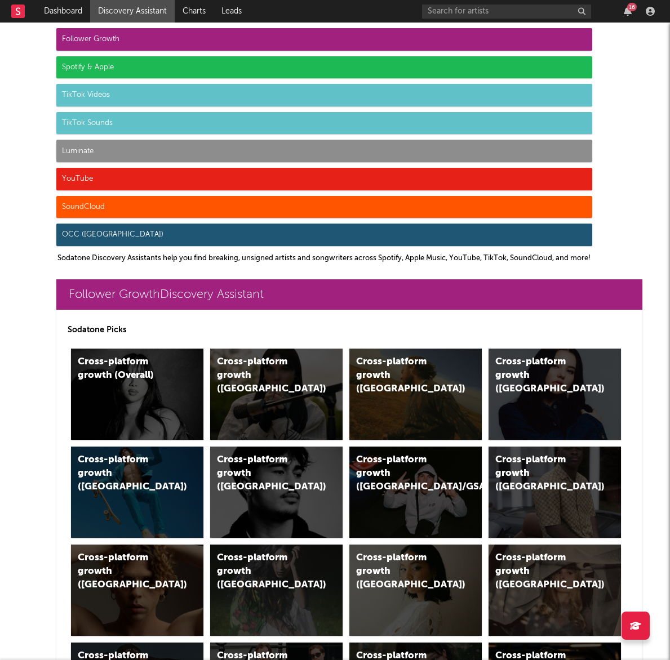
click at [121, 70] on div "Spotify & Apple" at bounding box center [324, 67] width 536 height 23
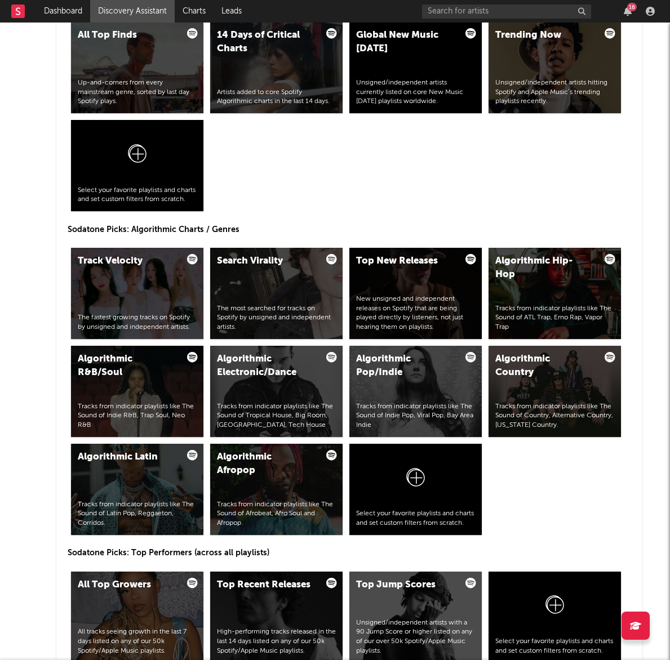
scroll to position [1484, 0]
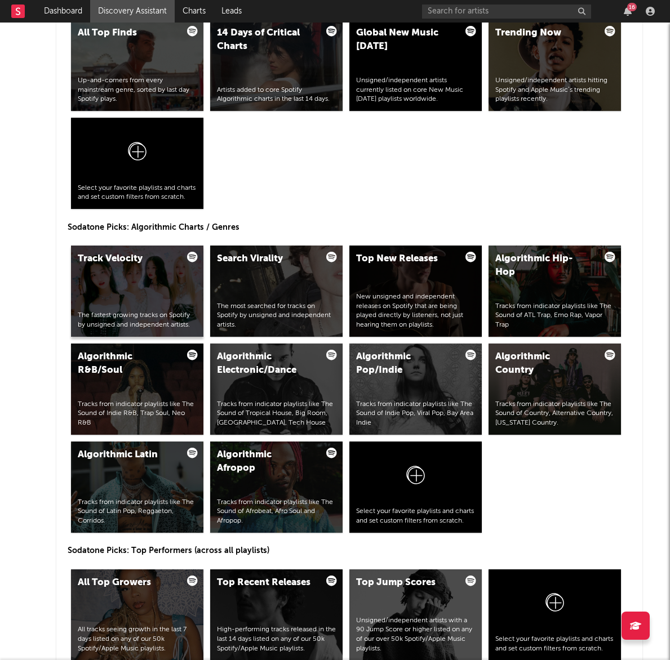
click at [140, 281] on div "Track Velocity The fastest growing tracks on Spotify by unsigned and independen…" at bounding box center [137, 291] width 132 height 91
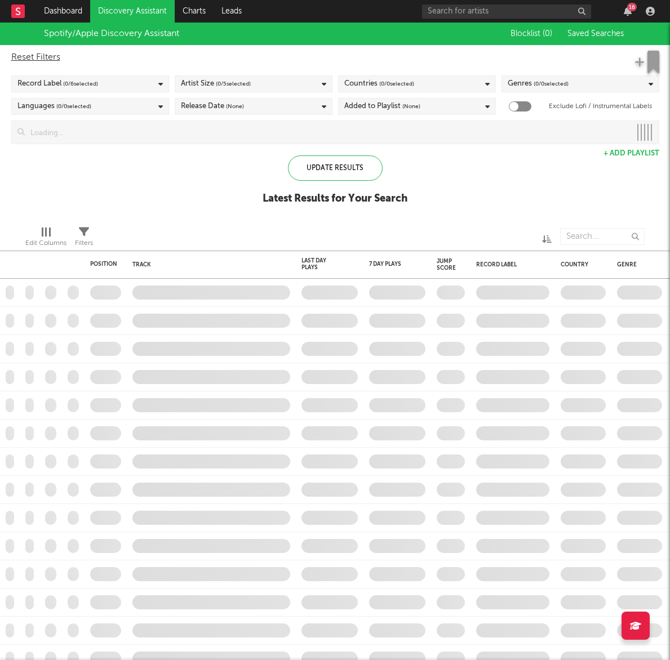
checkbox input "true"
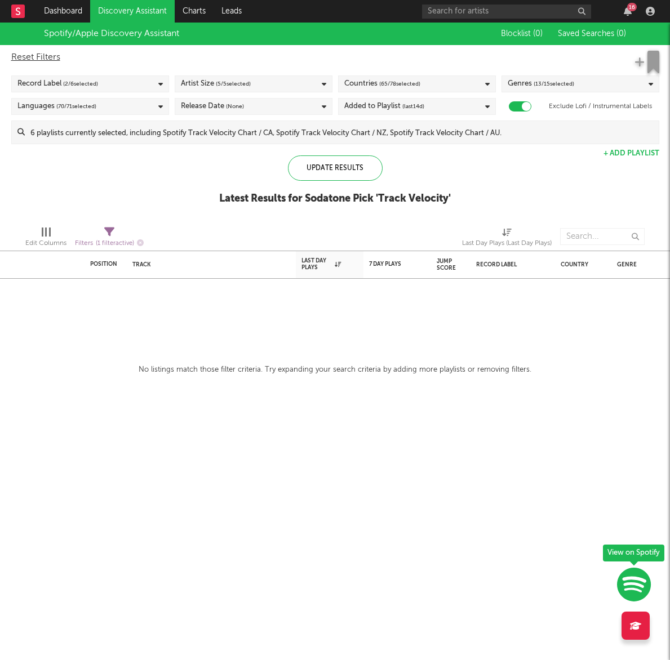
click at [540, 81] on span "( 13 / 15 selected)" at bounding box center [553, 84] width 41 height 14
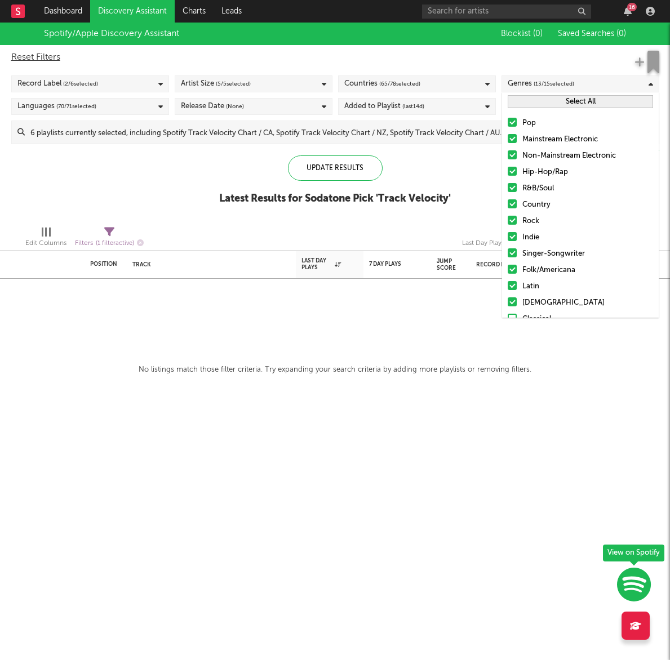
click at [540, 82] on span "( 13 / 15 selected)" at bounding box center [553, 84] width 41 height 14
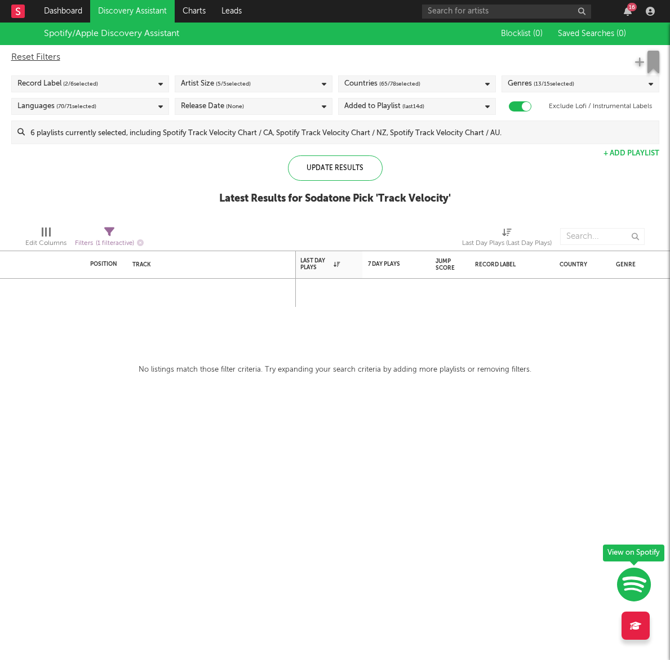
click at [125, 11] on link "Discovery Assistant" at bounding box center [132, 11] width 84 height 23
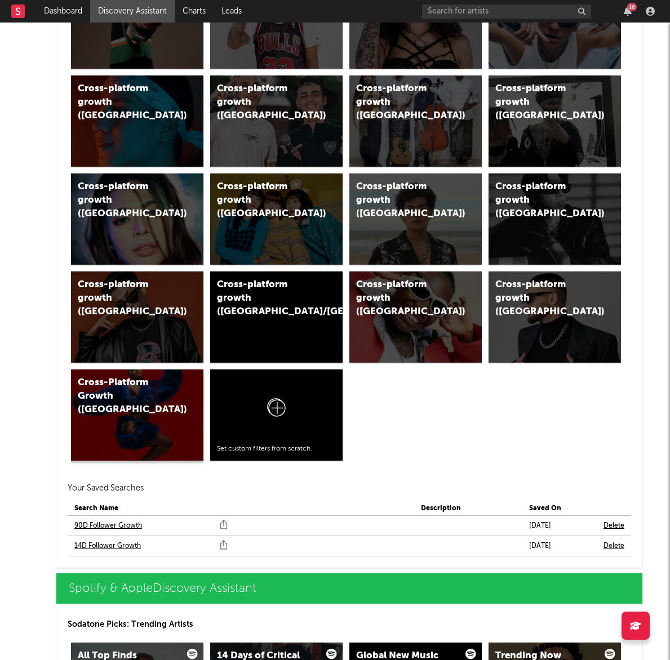
scroll to position [964, 0]
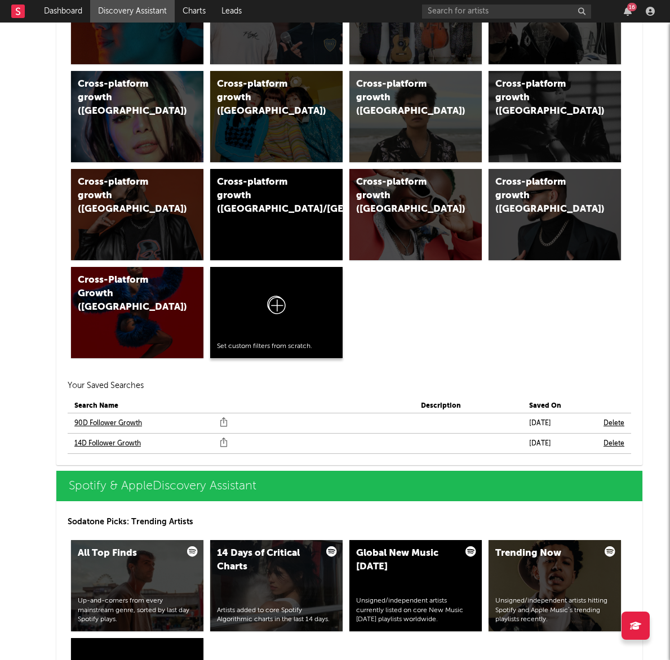
click at [273, 311] on icon at bounding box center [276, 308] width 21 height 26
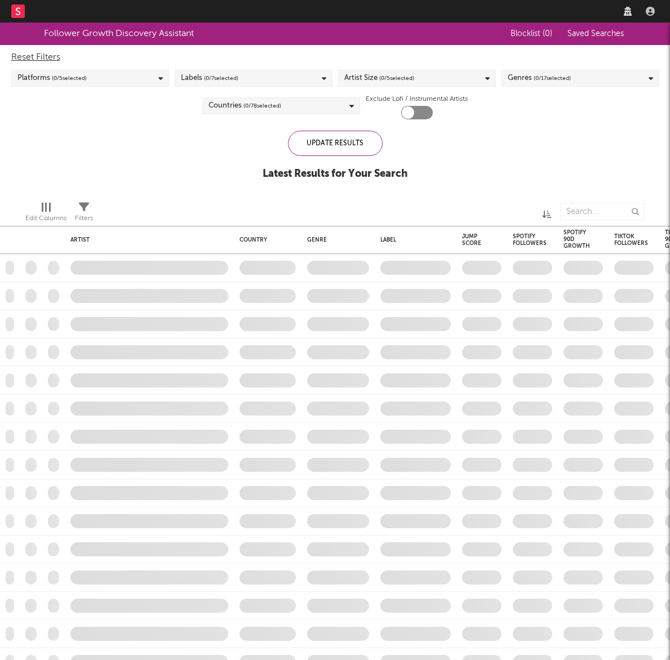
checkbox input "true"
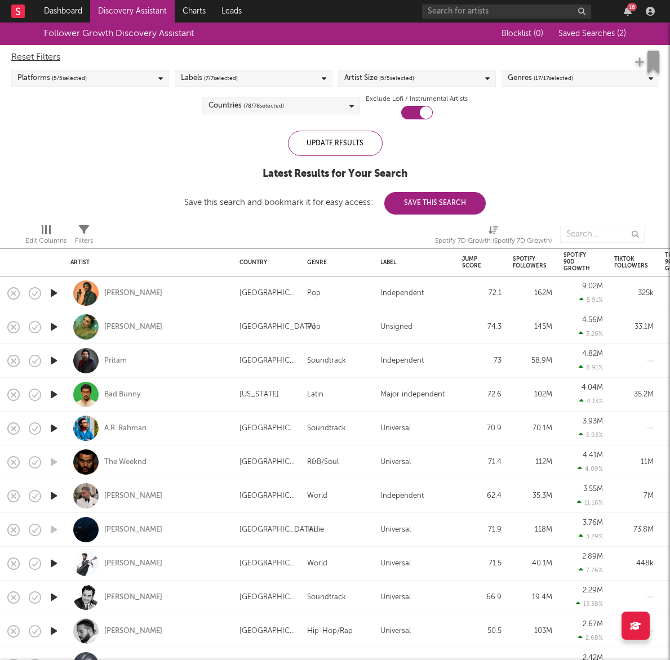
click at [81, 78] on span "( 5 / 5 selected)" at bounding box center [69, 79] width 35 height 14
click at [242, 81] on div "Labels ( 7 / 7 selected)" at bounding box center [254, 78] width 158 height 17
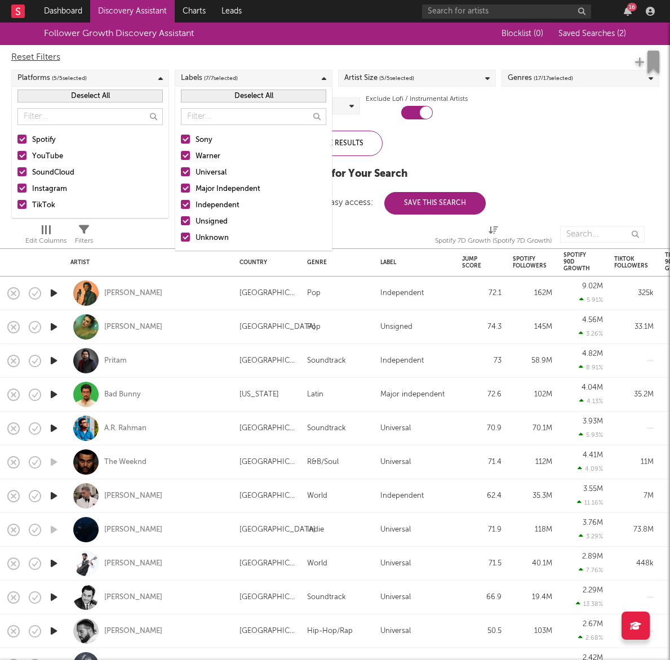
click at [222, 95] on button "Deselect All" at bounding box center [253, 96] width 145 height 13
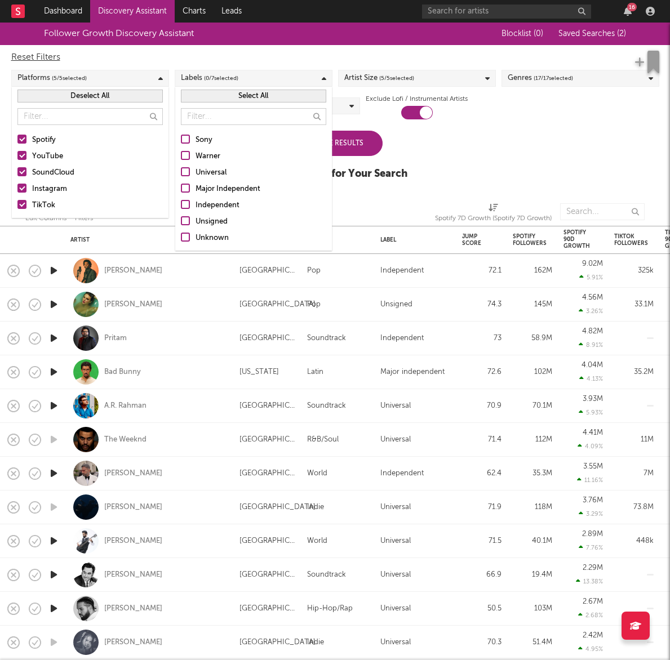
click at [182, 219] on div at bounding box center [185, 220] width 9 height 9
click at [181, 219] on input "Unsigned" at bounding box center [181, 222] width 0 height 14
click at [184, 239] on div at bounding box center [185, 237] width 9 height 9
click at [181, 239] on input "Unknown" at bounding box center [181, 238] width 0 height 14
click at [184, 208] on div at bounding box center [185, 204] width 9 height 9
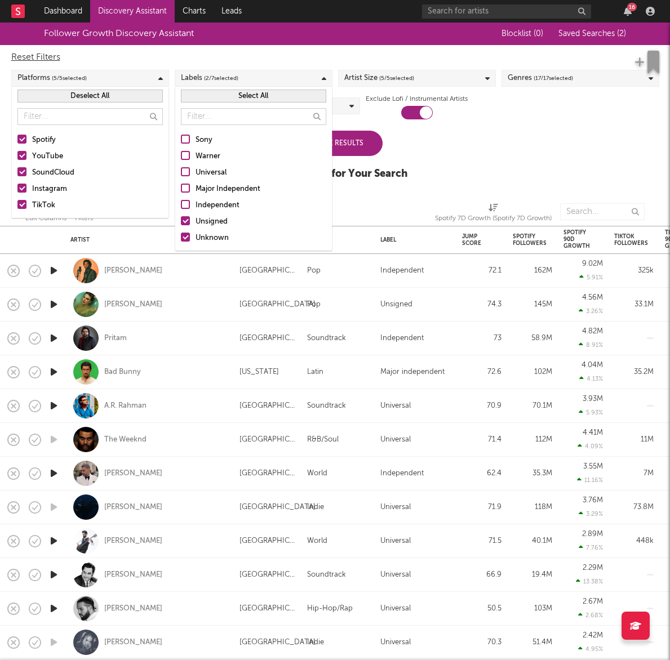
click at [181, 208] on input "Independent" at bounding box center [181, 206] width 0 height 14
click at [414, 141] on div "Follower Growth Discovery Assistant Blocklist ( 0 ) Saved Searches ( 2 ) Reset …" at bounding box center [335, 108] width 670 height 170
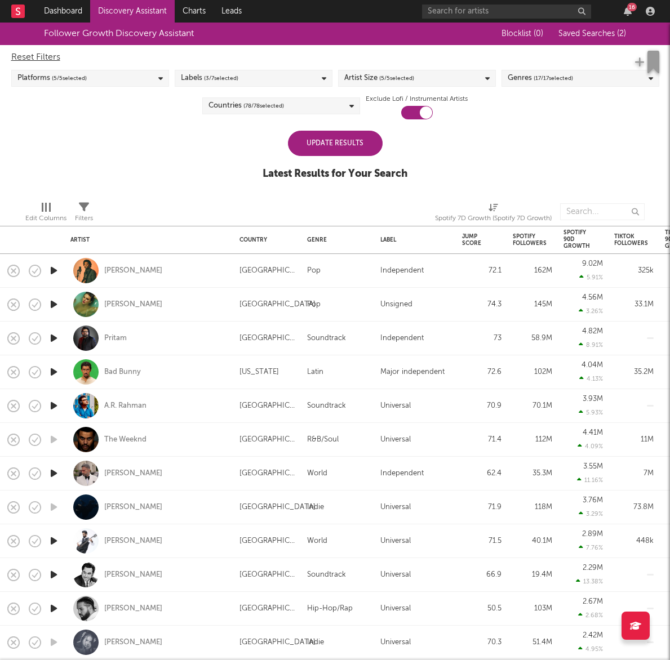
click at [316, 83] on div "Labels ( 3 / 7 selected)" at bounding box center [254, 78] width 158 height 17
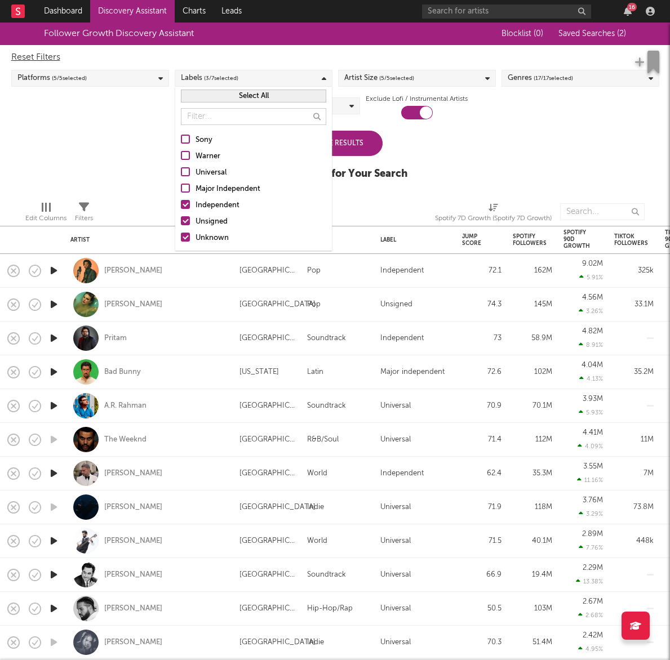
click at [210, 203] on div "Independent" at bounding box center [260, 206] width 131 height 14
click at [181, 203] on input "Independent" at bounding box center [181, 206] width 0 height 14
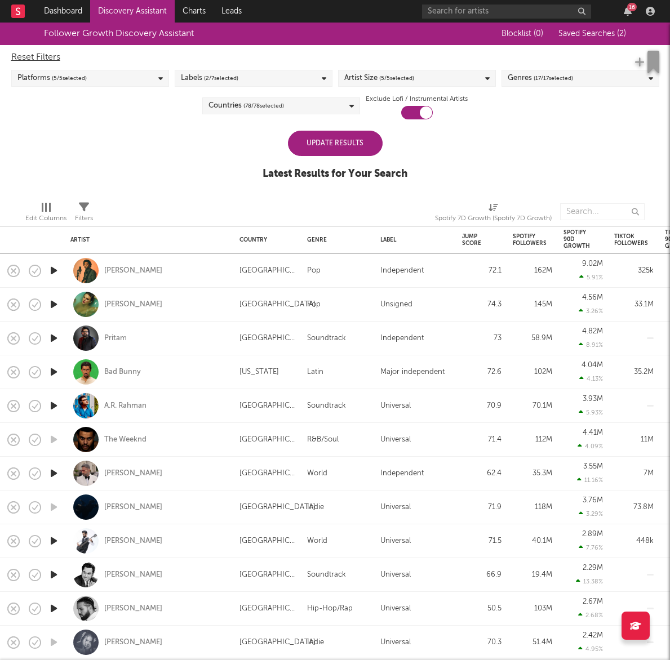
click at [440, 163] on div "Follower Growth Discovery Assistant Blocklist ( 0 ) Saved Searches ( 2 ) Reset …" at bounding box center [335, 108] width 670 height 170
click at [426, 78] on div "Artist Size ( 5 / 5 selected)" at bounding box center [417, 78] width 158 height 17
click at [531, 122] on div "Follower Growth Discovery Assistant Blocklist ( 0 ) Saved Searches ( 2 ) Reset …" at bounding box center [335, 108] width 670 height 170
click at [531, 83] on div "Genres ( 17 / 17 selected)" at bounding box center [539, 79] width 65 height 14
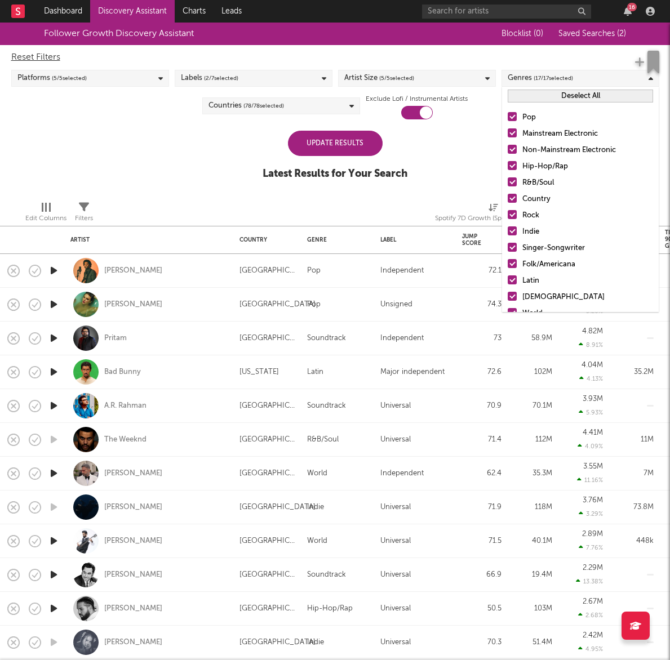
click at [528, 97] on button "Deselect All" at bounding box center [579, 96] width 145 height 13
click at [513, 115] on div at bounding box center [511, 116] width 9 height 9
click at [507, 115] on input "Pop" at bounding box center [507, 118] width 0 height 14
click at [517, 229] on label "Indie" at bounding box center [579, 232] width 145 height 14
click at [507, 229] on input "Indie" at bounding box center [507, 232] width 0 height 14
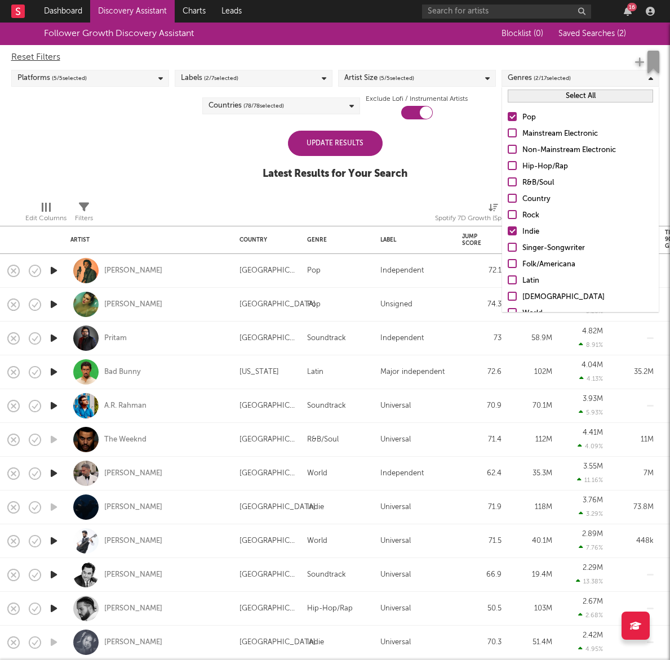
click at [510, 249] on div at bounding box center [511, 247] width 9 height 9
click at [507, 249] on input "Singer-Songwriter" at bounding box center [507, 249] width 0 height 14
click at [511, 263] on div at bounding box center [511, 263] width 9 height 9
click at [507, 263] on input "Folk/Americana" at bounding box center [507, 265] width 0 height 14
click at [513, 202] on div at bounding box center [511, 198] width 9 height 9
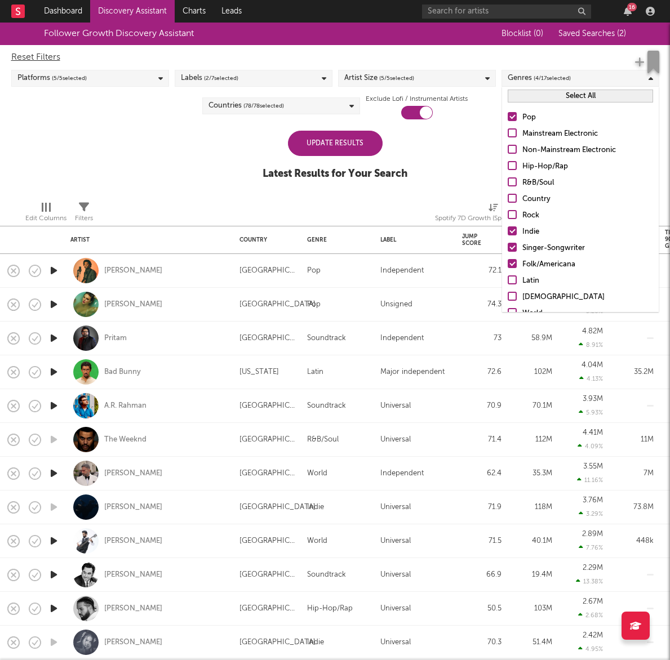
click at [507, 202] on input "Country" at bounding box center [507, 200] width 0 height 14
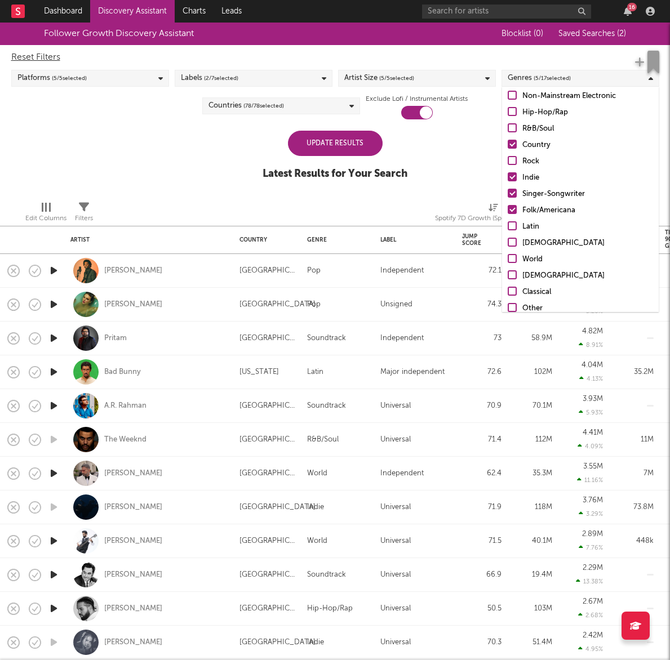
scroll to position [79, 0]
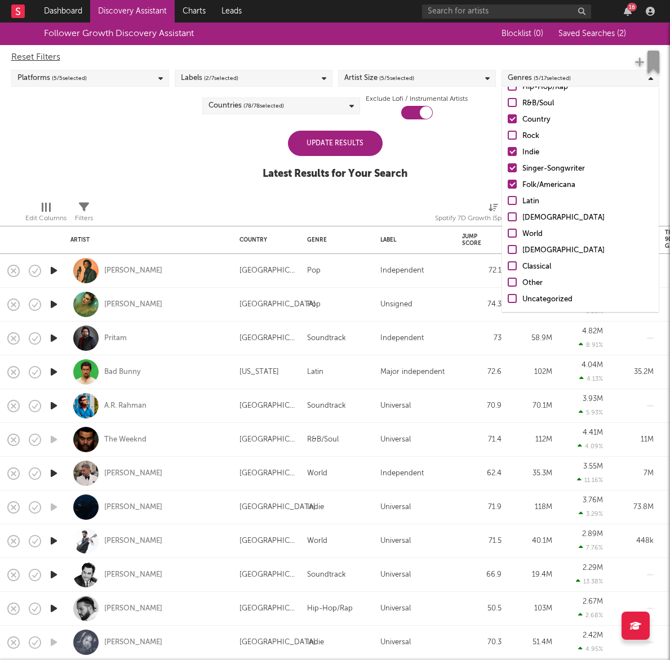
click at [527, 285] on div "Other" at bounding box center [587, 284] width 131 height 14
click at [507, 285] on input "Other" at bounding box center [507, 284] width 0 height 14
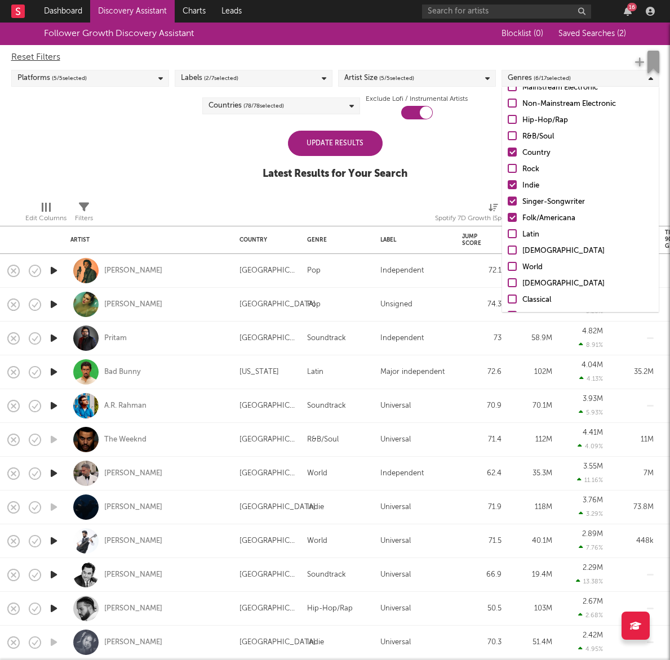
scroll to position [37, 0]
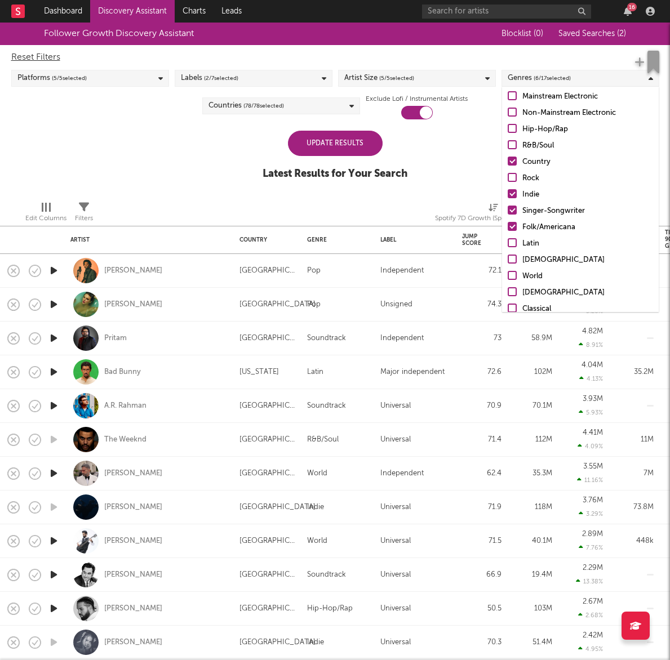
click at [537, 180] on div "Rock" at bounding box center [587, 179] width 131 height 14
click at [507, 180] on input "Rock" at bounding box center [507, 179] width 0 height 14
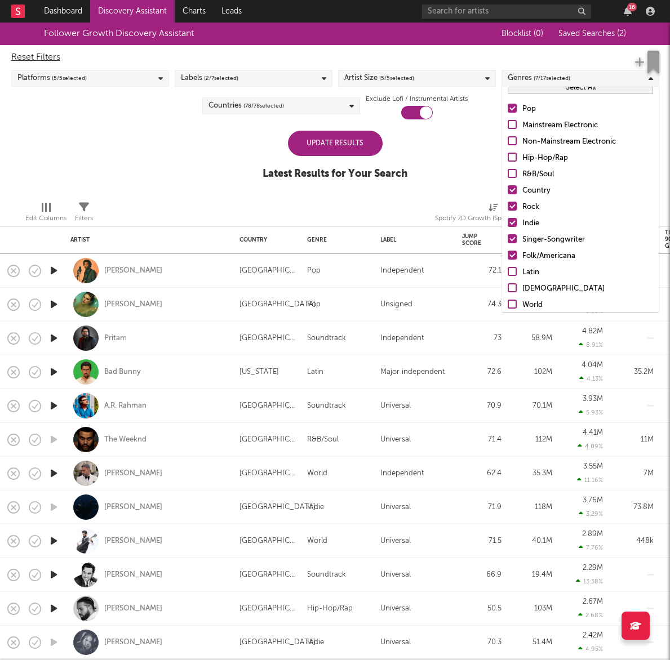
click at [540, 171] on div "R&B/Soul" at bounding box center [587, 175] width 131 height 14
click at [507, 171] on input "R&B/Soul" at bounding box center [507, 175] width 0 height 14
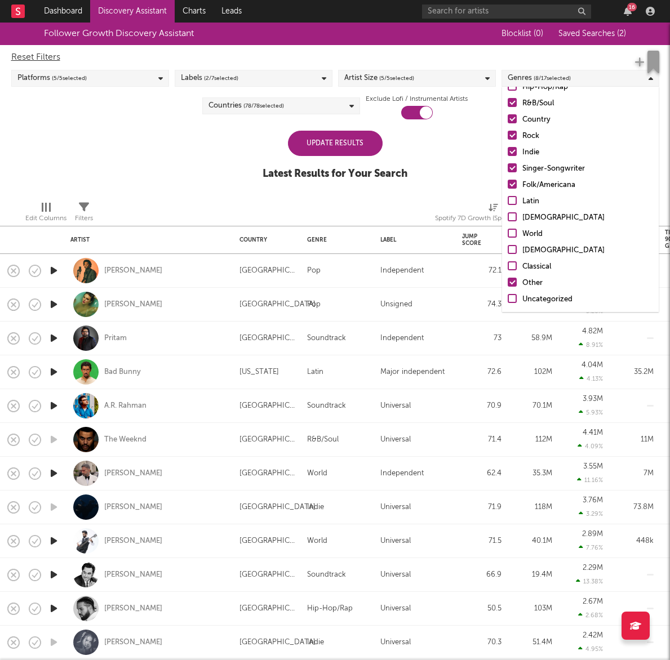
scroll to position [0, 0]
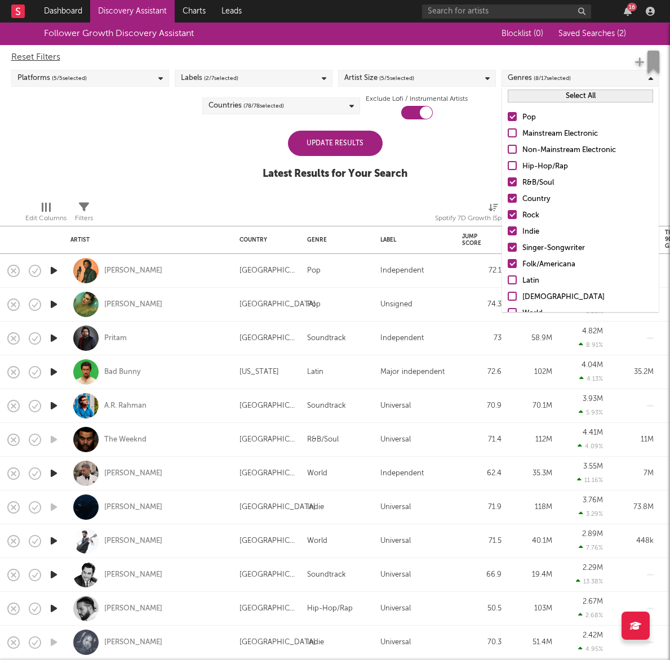
click at [330, 107] on div "Countries ( 78 / 78 selected)" at bounding box center [281, 105] width 158 height 17
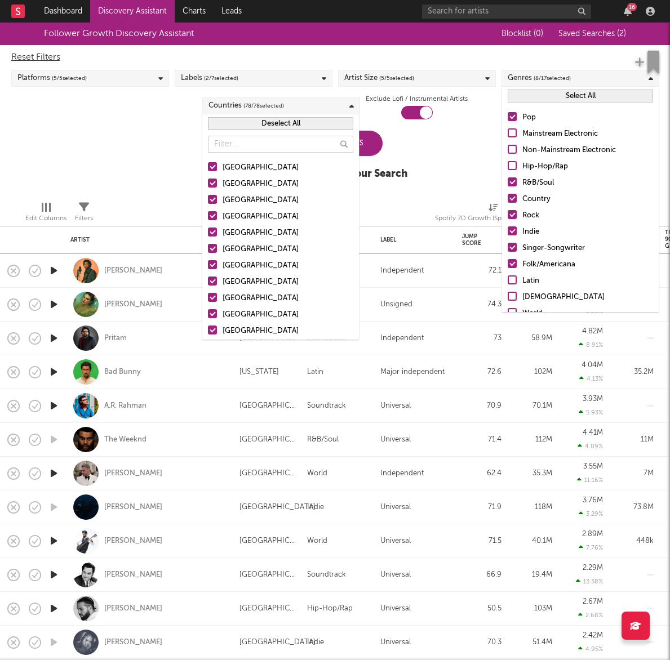
drag, startPoint x: 323, startPoint y: 115, endPoint x: 324, endPoint y: 108, distance: 7.4
click at [324, 113] on body "Dashboard Discovery Assistant Charts Leads 16 Notifications Settings Mark all a…" at bounding box center [335, 330] width 670 height 660
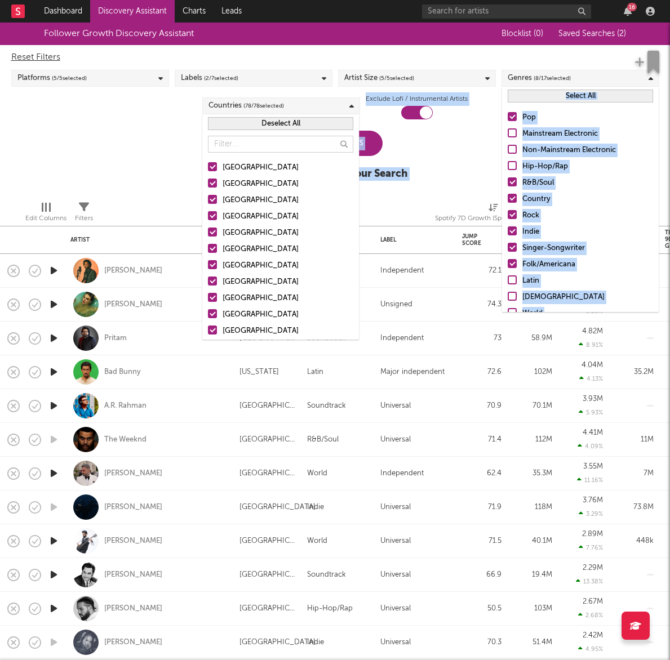
drag, startPoint x: 313, startPoint y: 119, endPoint x: 317, endPoint y: 125, distance: 7.7
click at [313, 119] on button "Deselect All" at bounding box center [280, 123] width 145 height 13
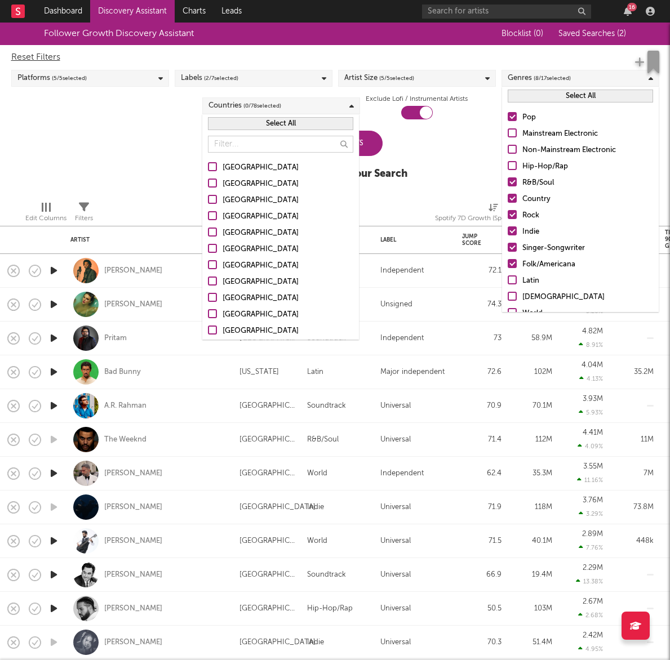
click at [229, 164] on div "[GEOGRAPHIC_DATA]" at bounding box center [287, 168] width 131 height 14
click at [208, 164] on input "[GEOGRAPHIC_DATA]" at bounding box center [208, 168] width 0 height 14
drag, startPoint x: 226, startPoint y: 180, endPoint x: 228, endPoint y: 187, distance: 7.5
click at [226, 180] on div "Australia" at bounding box center [287, 184] width 131 height 14
click at [208, 180] on input "Australia" at bounding box center [208, 184] width 0 height 14
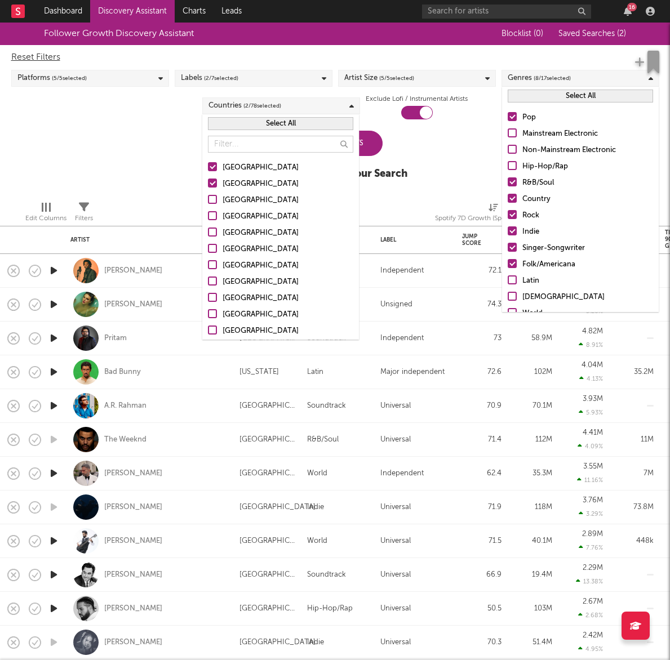
click at [232, 202] on div "Canada" at bounding box center [287, 201] width 131 height 14
click at [208, 202] on input "Canada" at bounding box center [208, 201] width 0 height 14
click at [240, 217] on div "United Kingdom" at bounding box center [287, 217] width 131 height 14
click at [208, 217] on input "United Kingdom" at bounding box center [208, 217] width 0 height 14
click at [407, 144] on div "Update Results Latest Results for Your Search" at bounding box center [334, 161] width 145 height 61
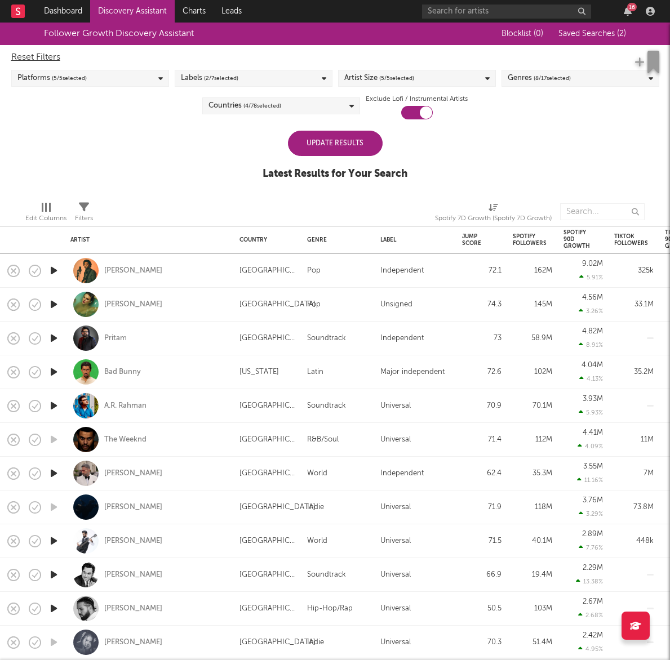
click at [355, 144] on div "Update Results" at bounding box center [335, 143] width 95 height 25
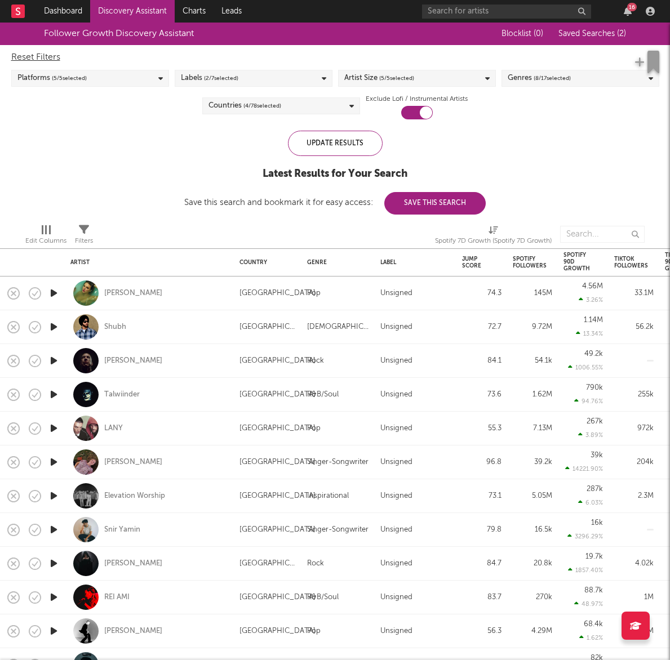
click at [445, 83] on div "Artist Size ( 5 / 5 selected)" at bounding box center [417, 78] width 158 height 17
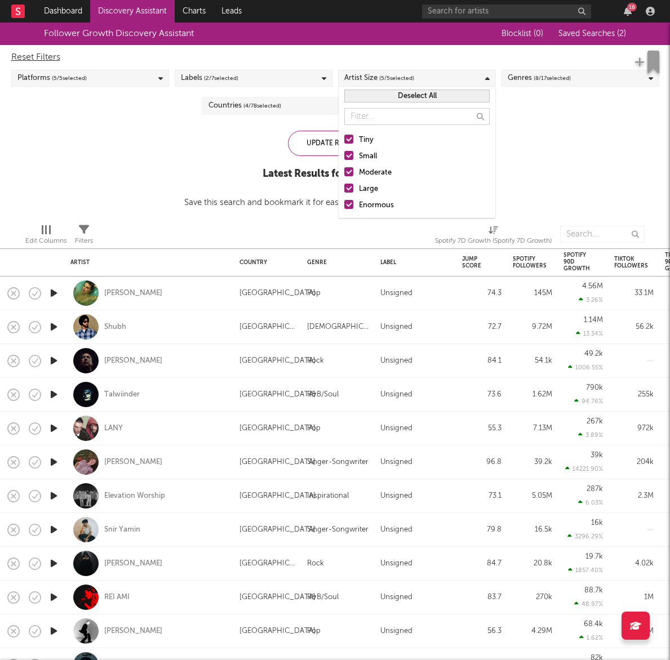
click at [373, 208] on div "Enormous" at bounding box center [424, 206] width 131 height 14
click at [344, 208] on input "Enormous" at bounding box center [344, 206] width 0 height 14
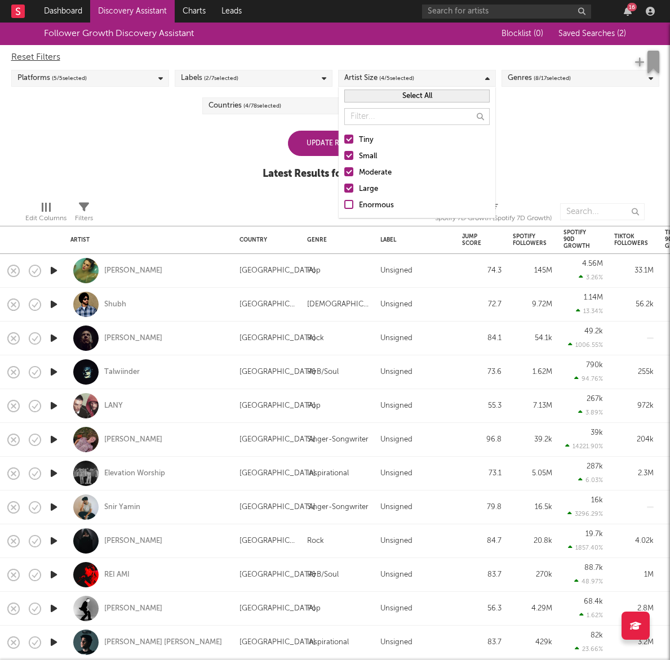
click at [372, 193] on div "Large" at bounding box center [424, 189] width 131 height 14
click at [344, 193] on input "Large" at bounding box center [344, 189] width 0 height 14
click at [528, 154] on div "Follower Growth Discovery Assistant Blocklist ( 0 ) Saved Searches ( 2 ) Reset …" at bounding box center [335, 108] width 670 height 170
click at [364, 143] on div "Update Results" at bounding box center [335, 143] width 95 height 25
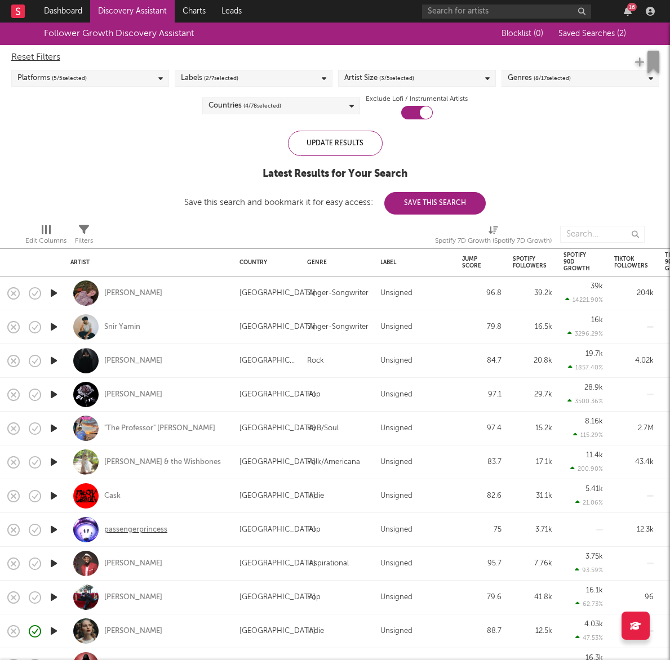
click at [149, 526] on div "passengerprincess" at bounding box center [135, 530] width 63 height 10
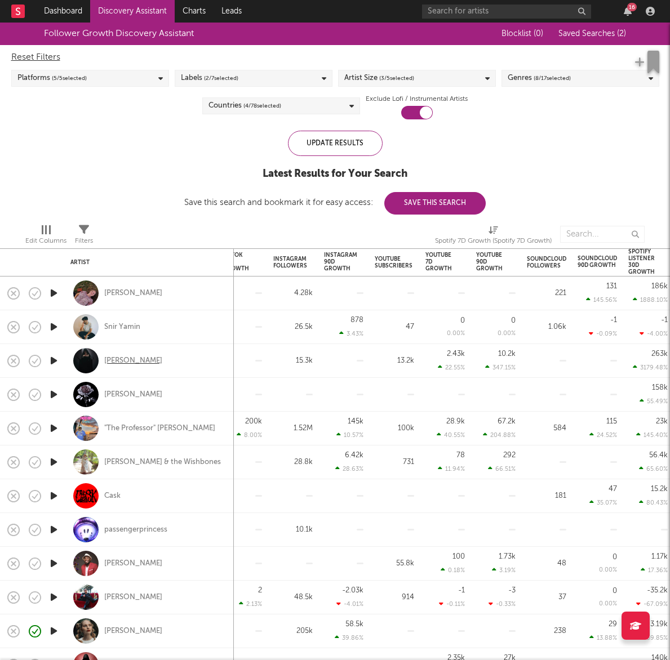
click at [111, 362] on div "Cenobia" at bounding box center [133, 361] width 58 height 10
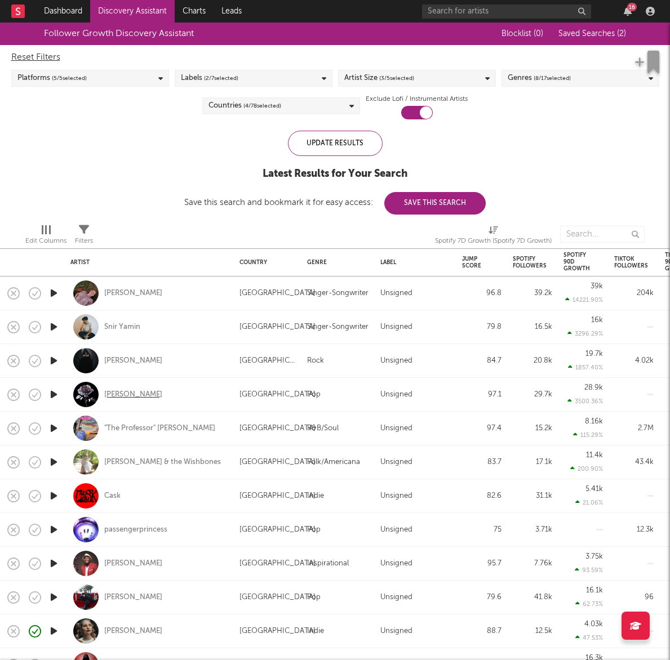
click at [153, 394] on div "Ruby Darkrose" at bounding box center [133, 395] width 58 height 10
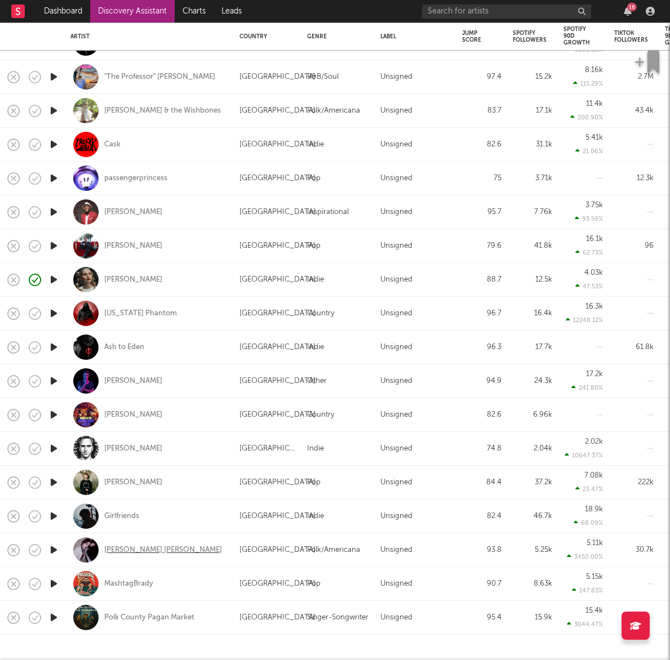
click at [122, 550] on div "[PERSON_NAME] [PERSON_NAME]" at bounding box center [163, 550] width 118 height 10
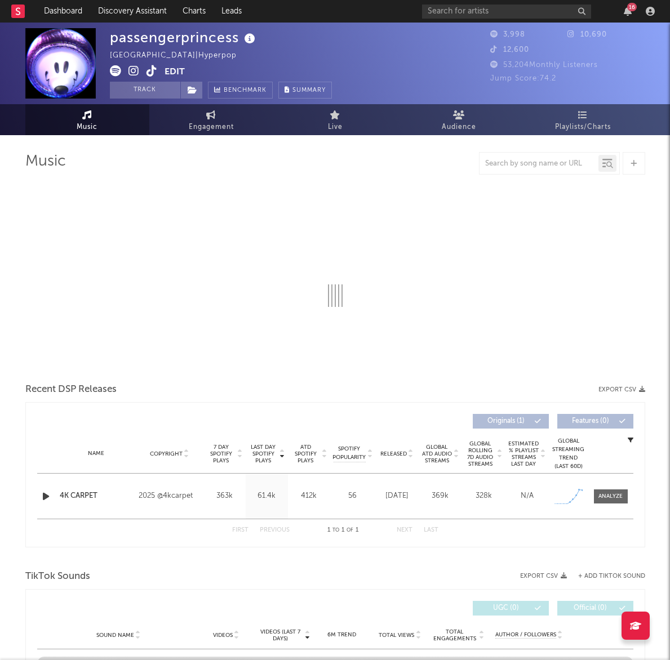
select select "1w"
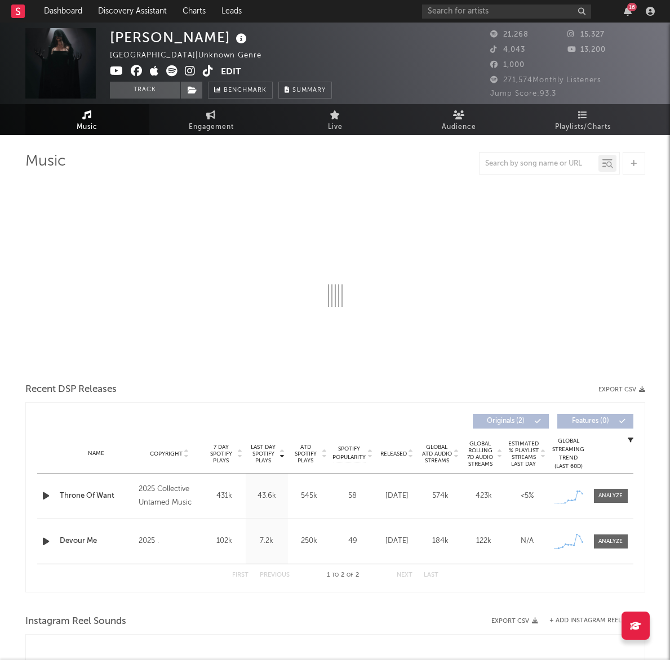
select select "1w"
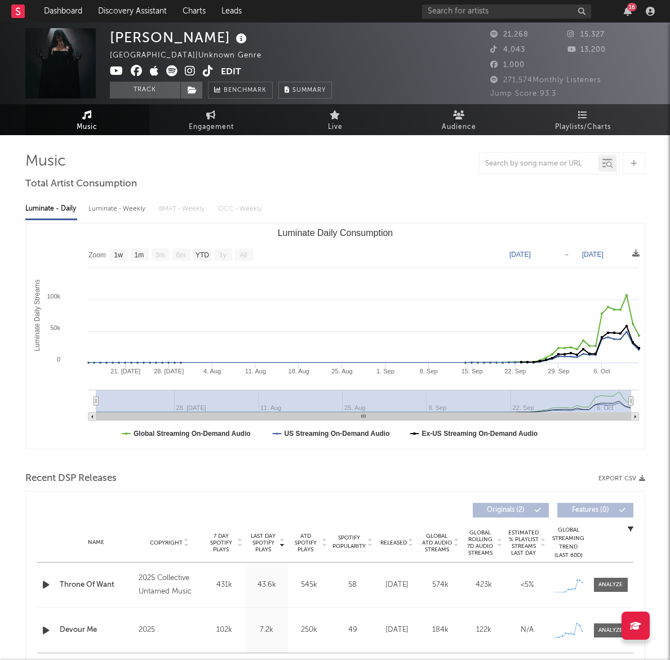
scroll to position [212, 0]
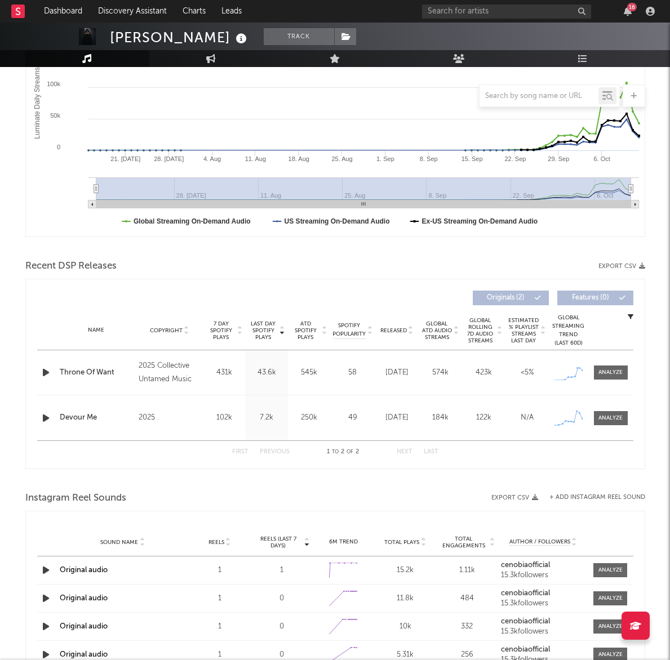
click at [45, 372] on icon "button" at bounding box center [46, 372] width 12 height 14
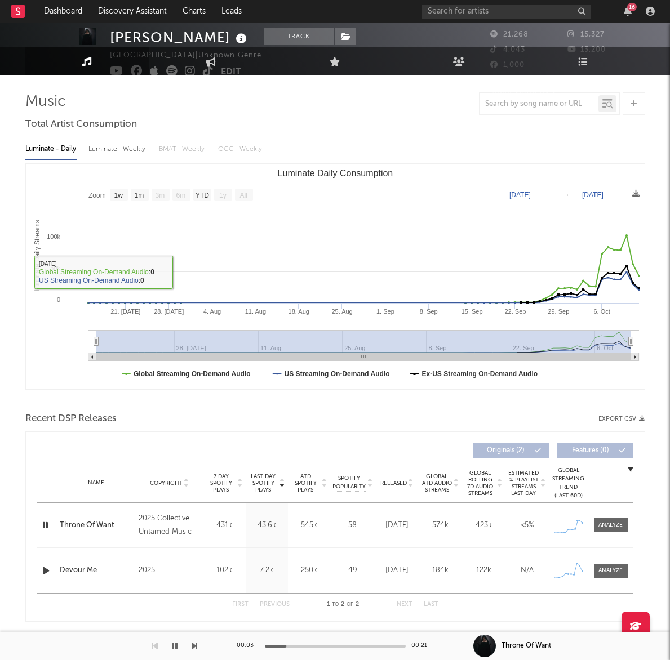
scroll to position [149, 0]
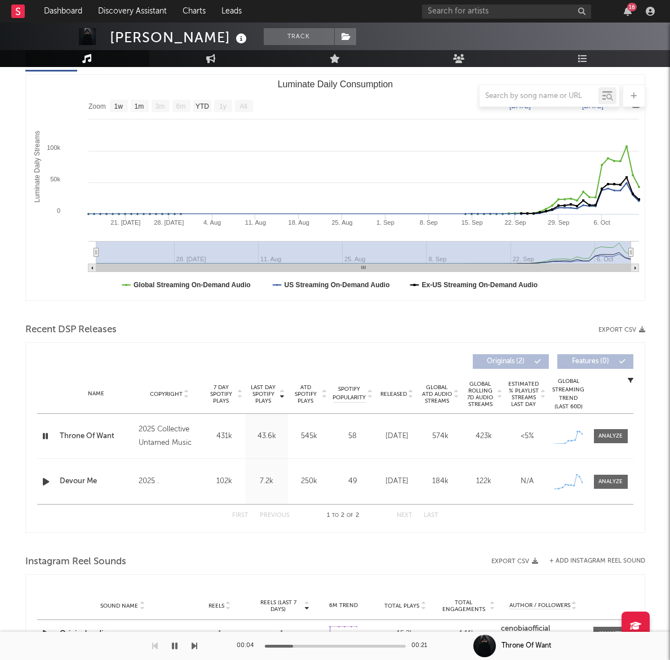
click at [313, 646] on div at bounding box center [335, 646] width 141 height 3
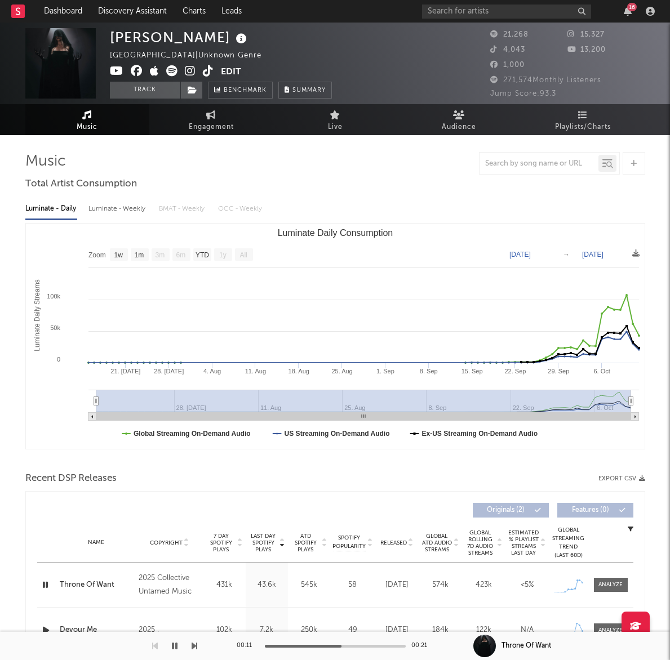
click at [188, 72] on icon at bounding box center [190, 70] width 11 height 11
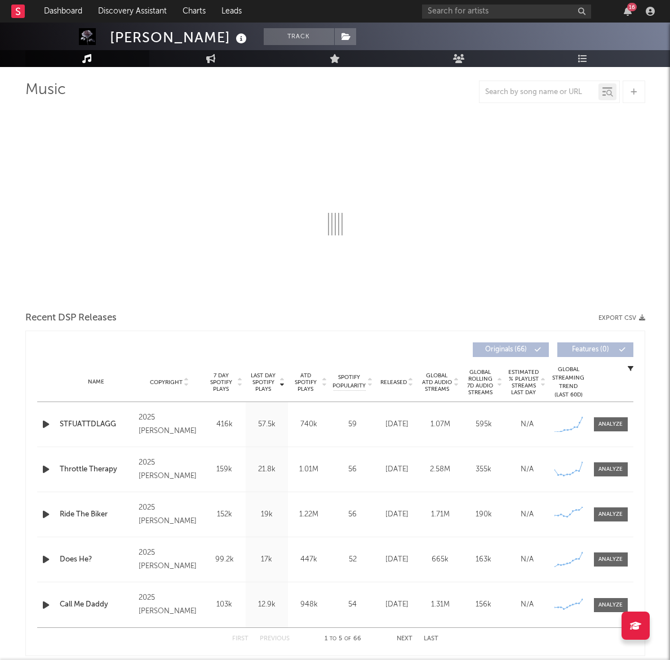
scroll to position [91, 0]
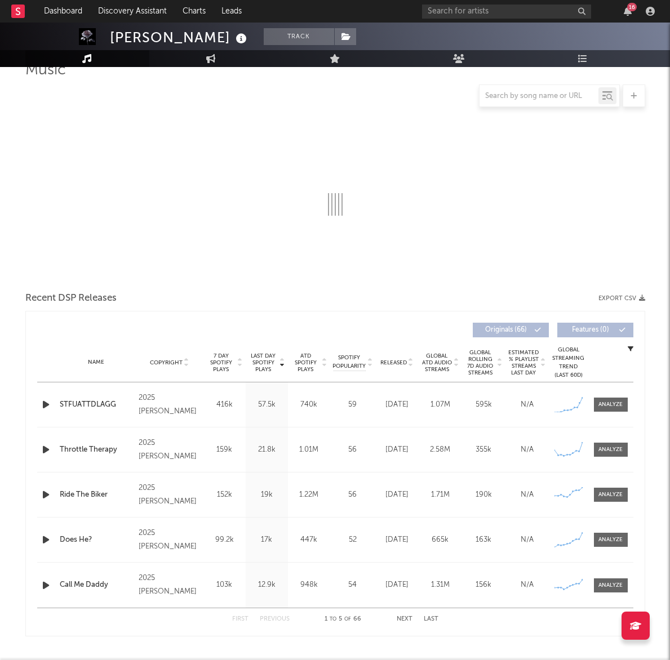
click at [51, 399] on div at bounding box center [47, 405] width 14 height 14
click at [49, 404] on icon "button" at bounding box center [46, 405] width 12 height 14
click at [48, 405] on icon "button" at bounding box center [45, 405] width 11 height 14
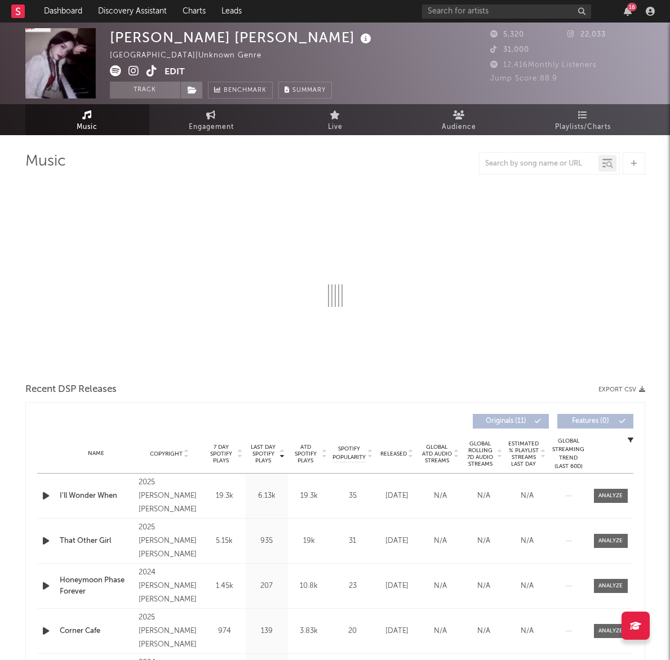
select select "1w"
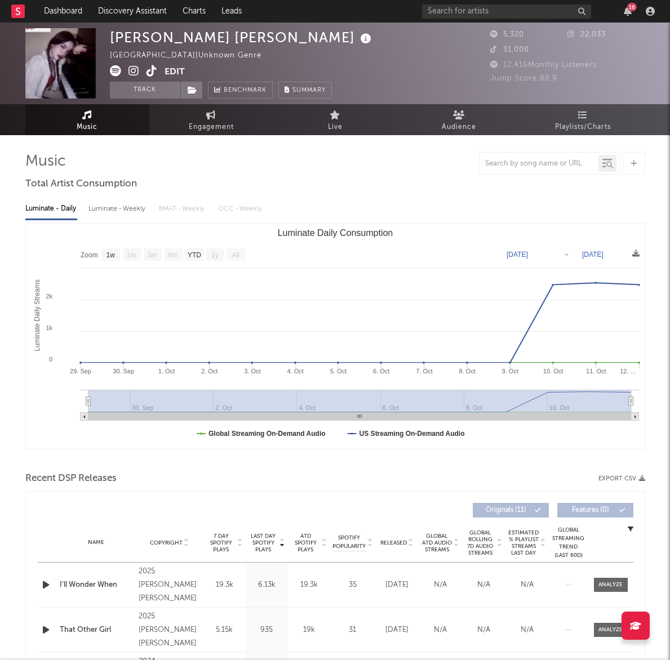
click at [135, 65] on icon at bounding box center [133, 70] width 11 height 11
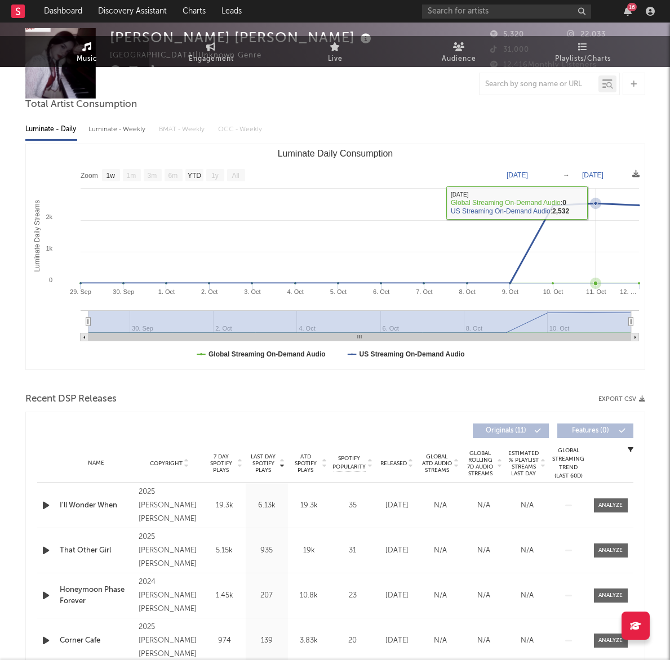
scroll to position [207, 0]
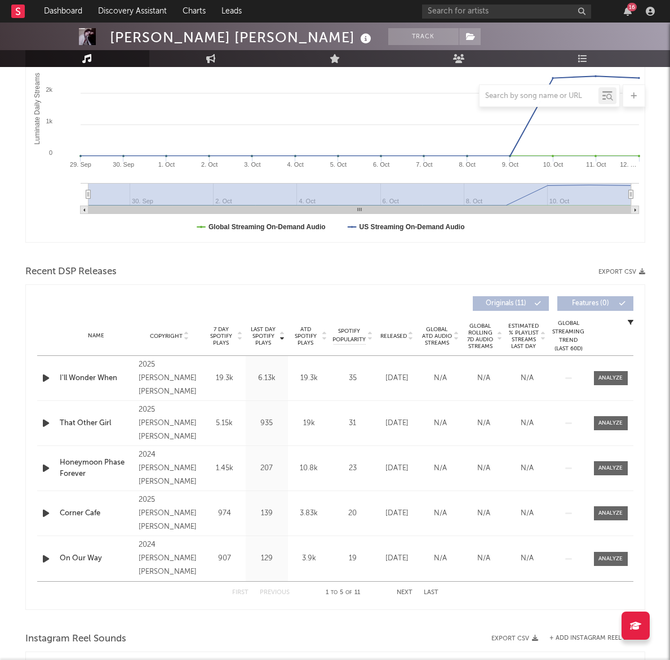
click at [46, 422] on icon "button" at bounding box center [46, 423] width 12 height 14
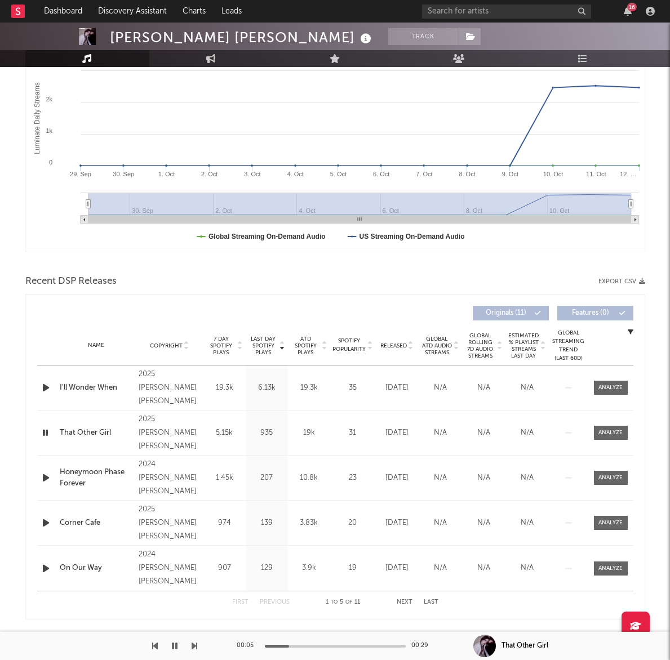
scroll to position [271, 0]
